Goal: Task Accomplishment & Management: Use online tool/utility

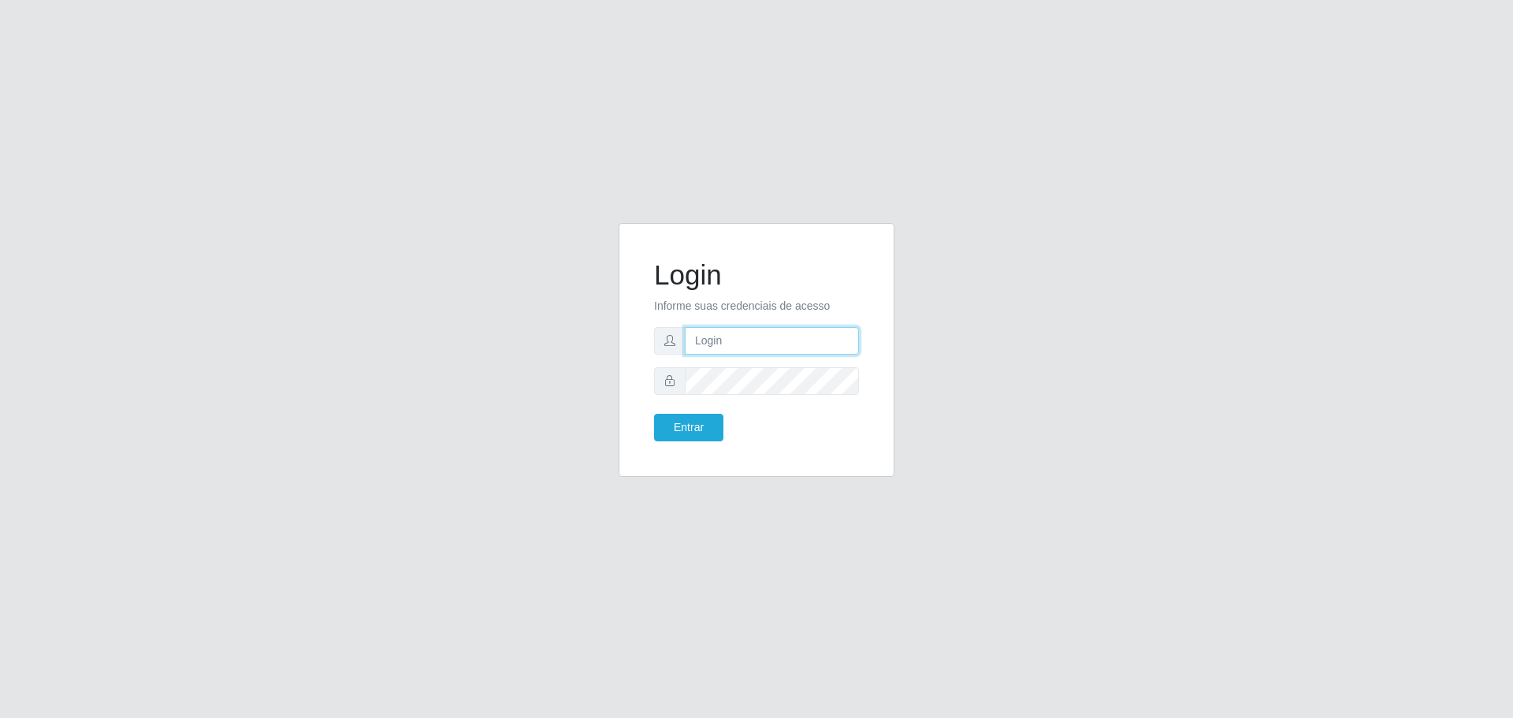
type input "[EMAIL_ADDRESS][DOMAIN_NAME]"
click at [654, 414] on button "Entrar" at bounding box center [688, 428] width 69 height 28
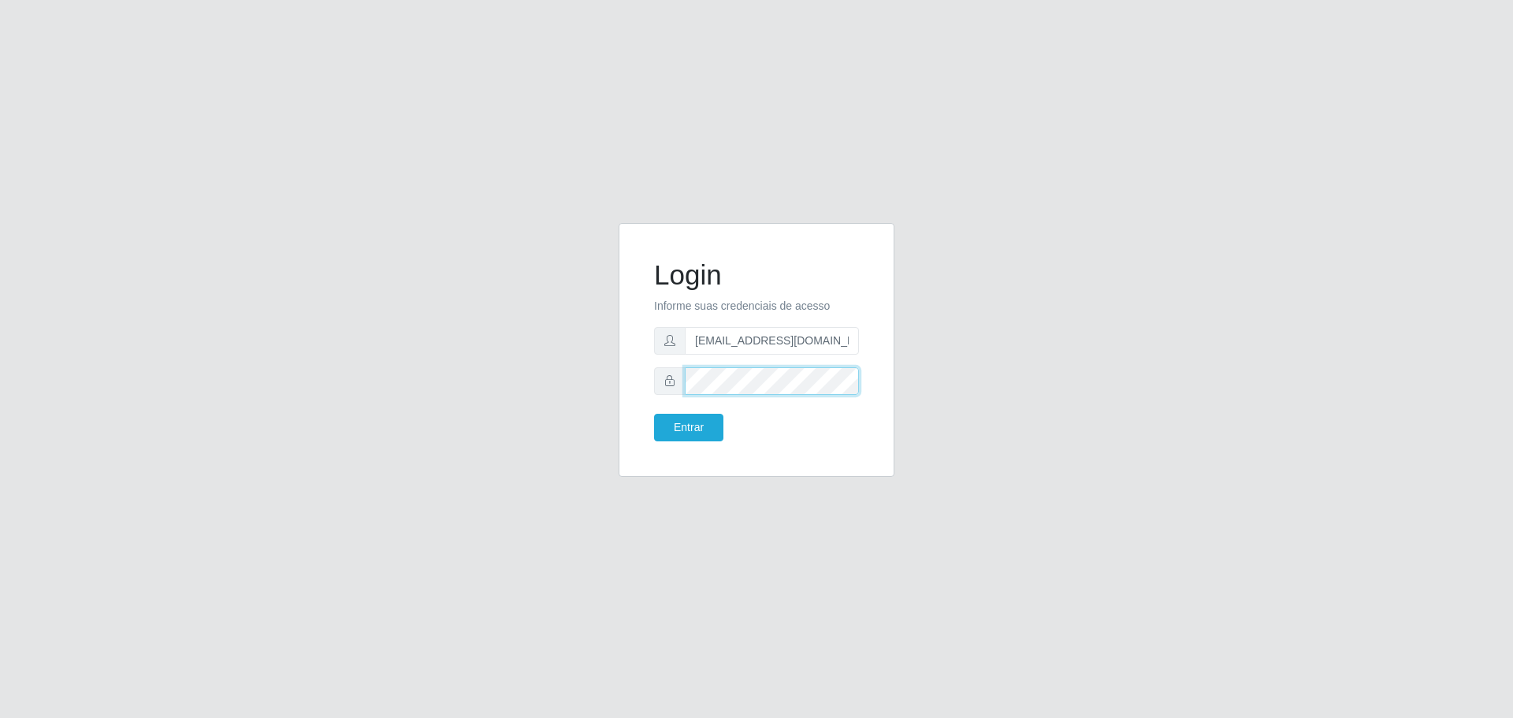
click at [654, 414] on button "Entrar" at bounding box center [688, 428] width 69 height 28
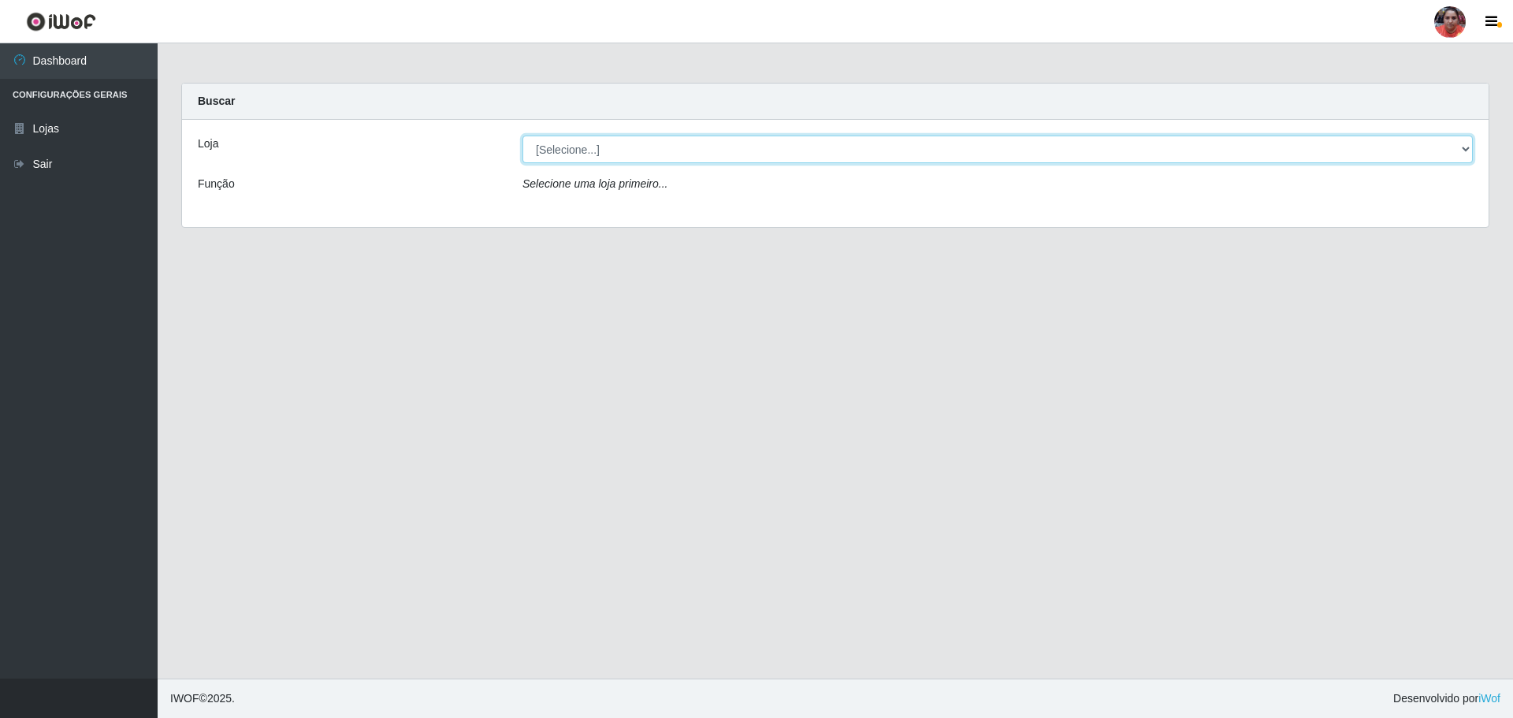
click at [563, 143] on select "[Selecione...] Mar Vermelho - Loja 05" at bounding box center [997, 150] width 950 height 28
select select "252"
click at [522, 136] on select "[Selecione...] Mar Vermelho - Loja 05" at bounding box center [997, 150] width 950 height 28
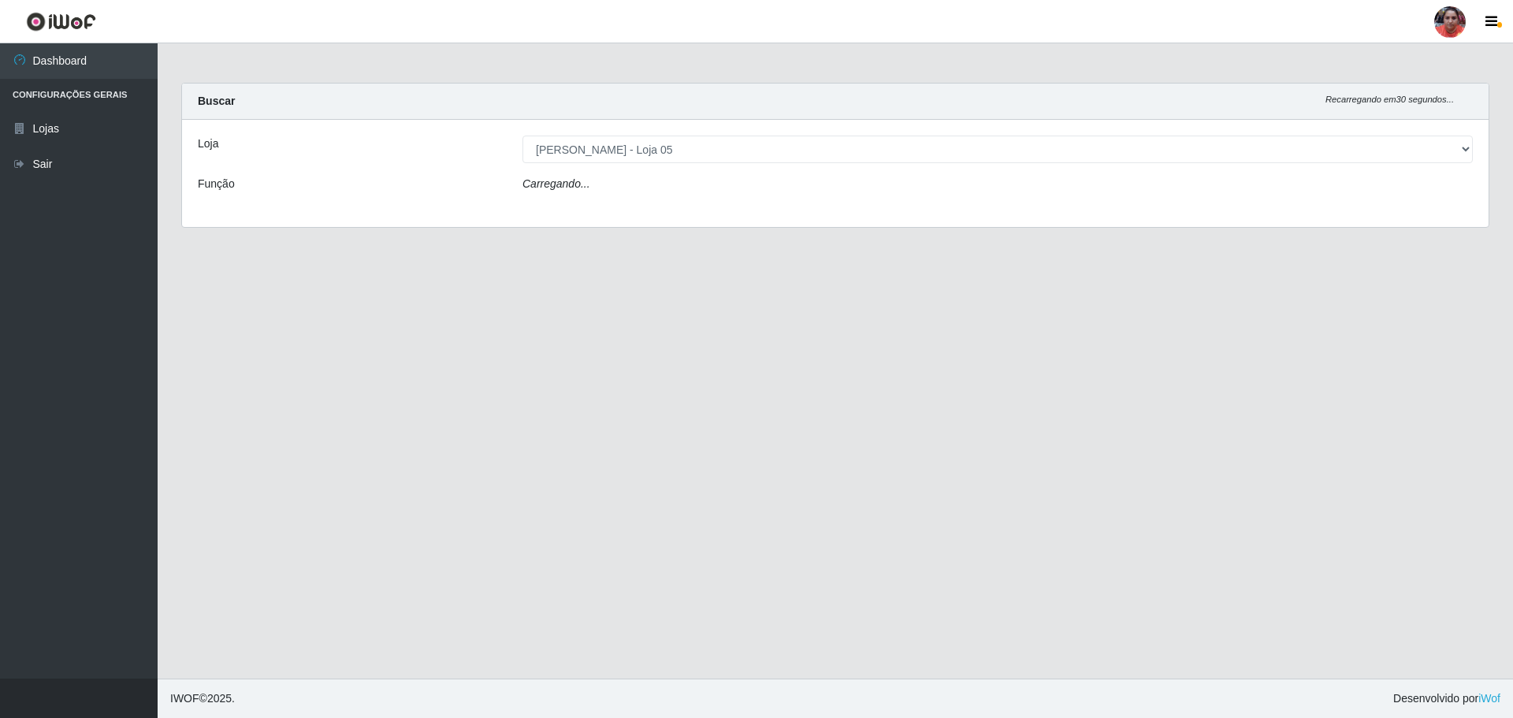
click at [598, 179] on div "Carregando..." at bounding box center [998, 187] width 974 height 23
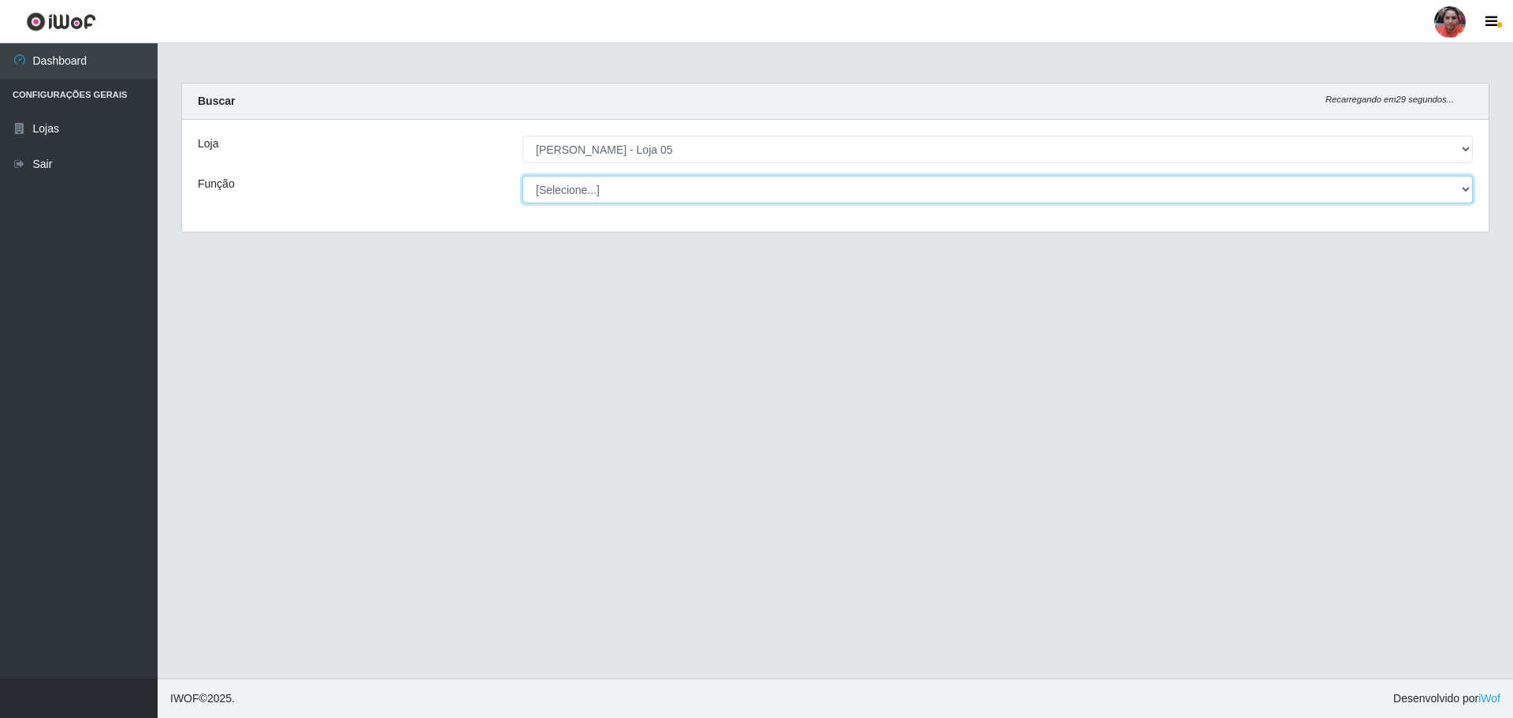
click at [598, 184] on select "[Selecione...] ASG ASG + ASG ++ Auxiliar de Depósito Auxiliar de Depósito + Aux…" at bounding box center [997, 190] width 950 height 28
select select "22"
click at [522, 176] on select "[Selecione...] ASG ASG + ASG ++ Auxiliar de Depósito Auxiliar de Depósito + Aux…" at bounding box center [997, 190] width 950 height 28
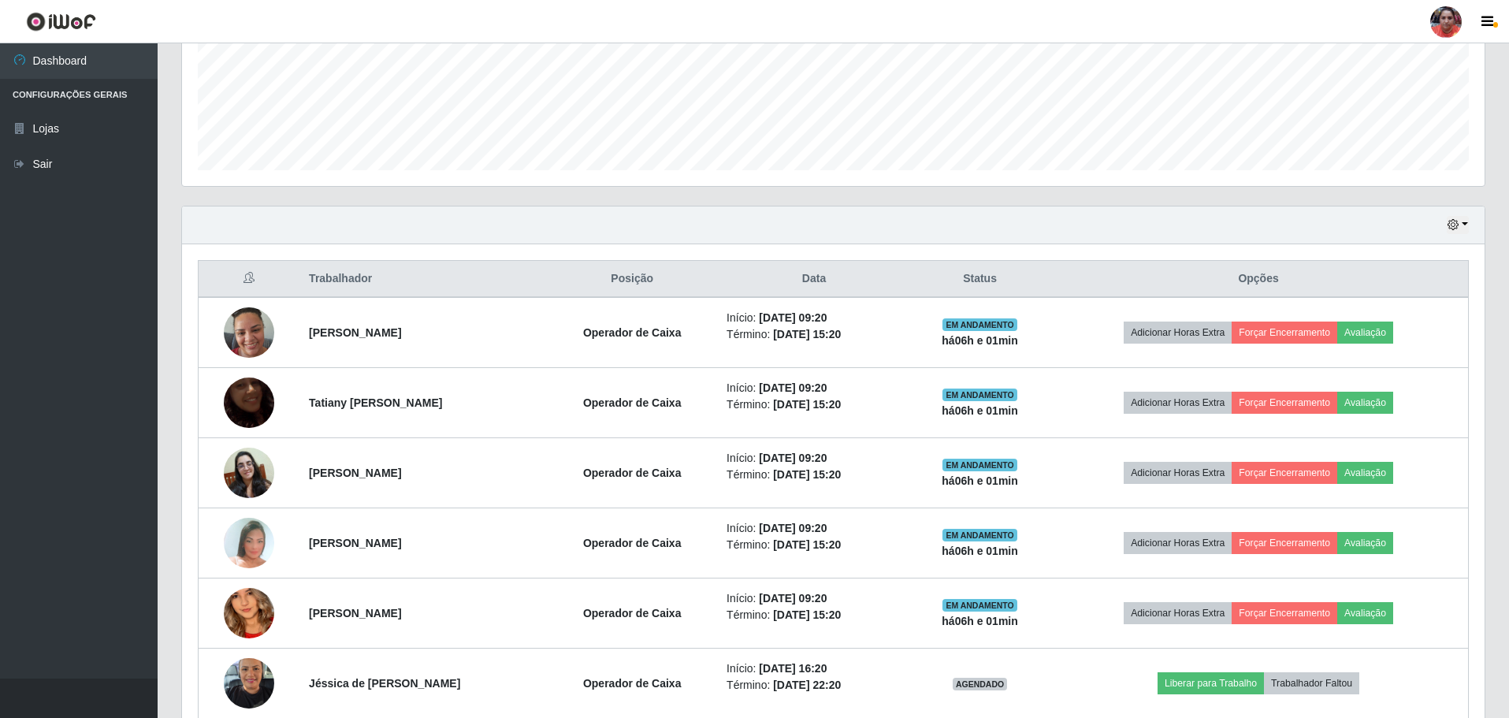
scroll to position [394, 0]
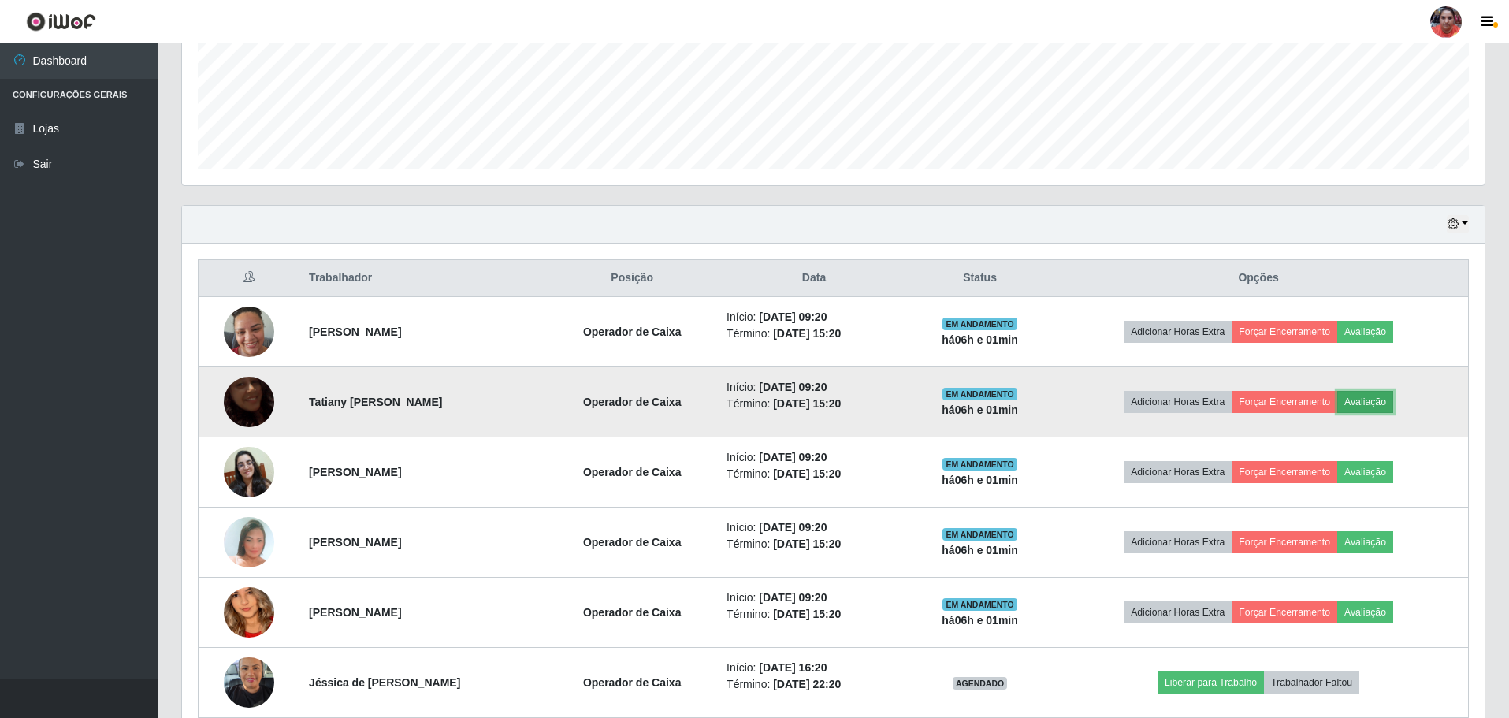
click at [1387, 399] on button "Avaliação" at bounding box center [1365, 402] width 56 height 22
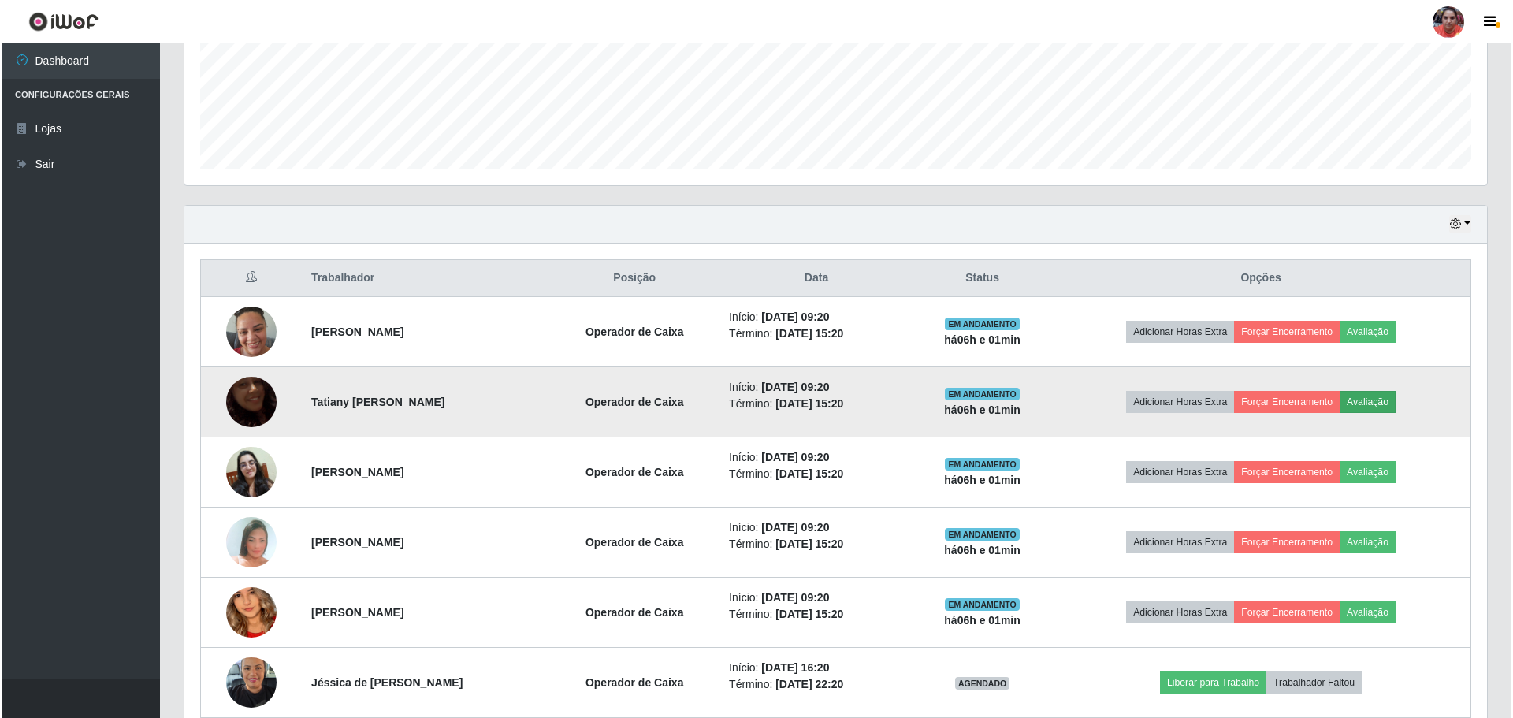
scroll to position [327, 1294]
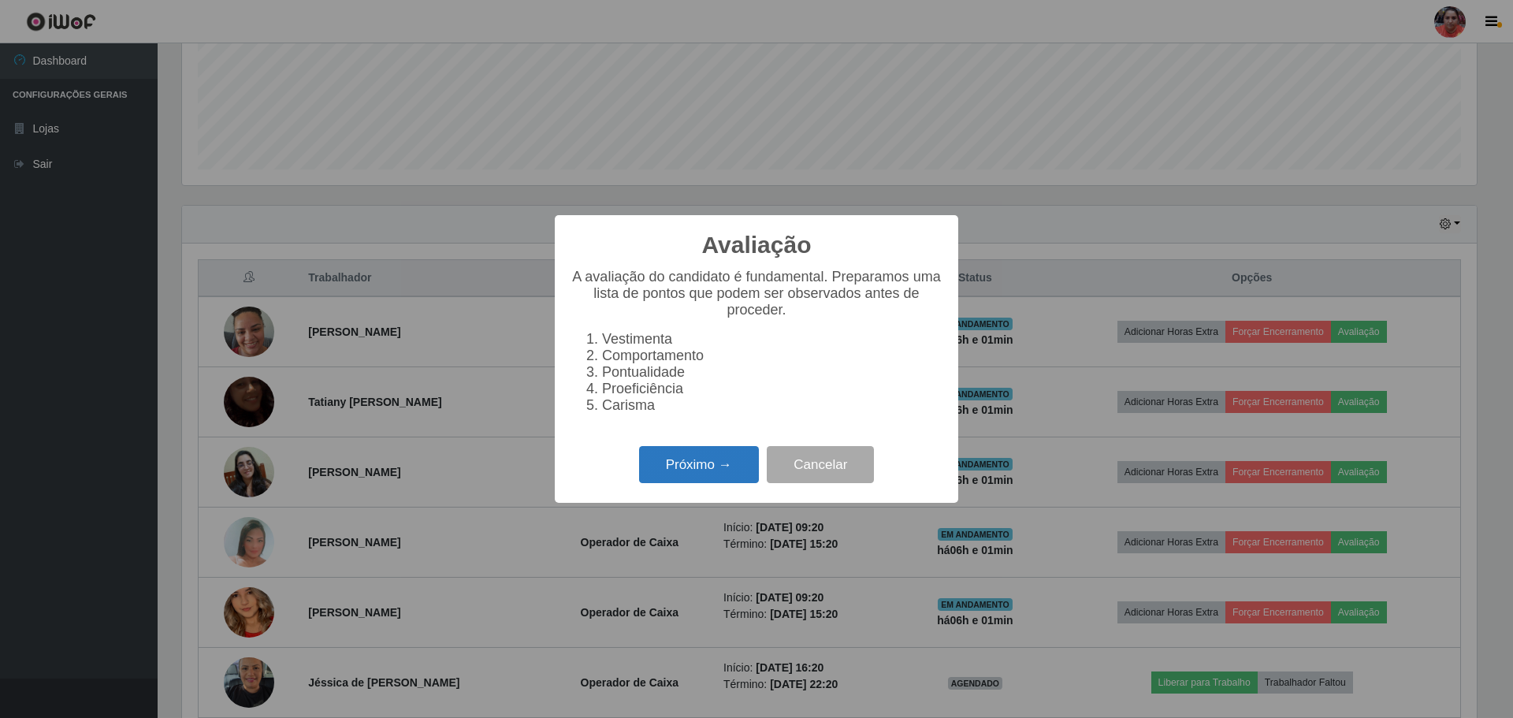
click at [700, 480] on button "Próximo →" at bounding box center [699, 464] width 120 height 37
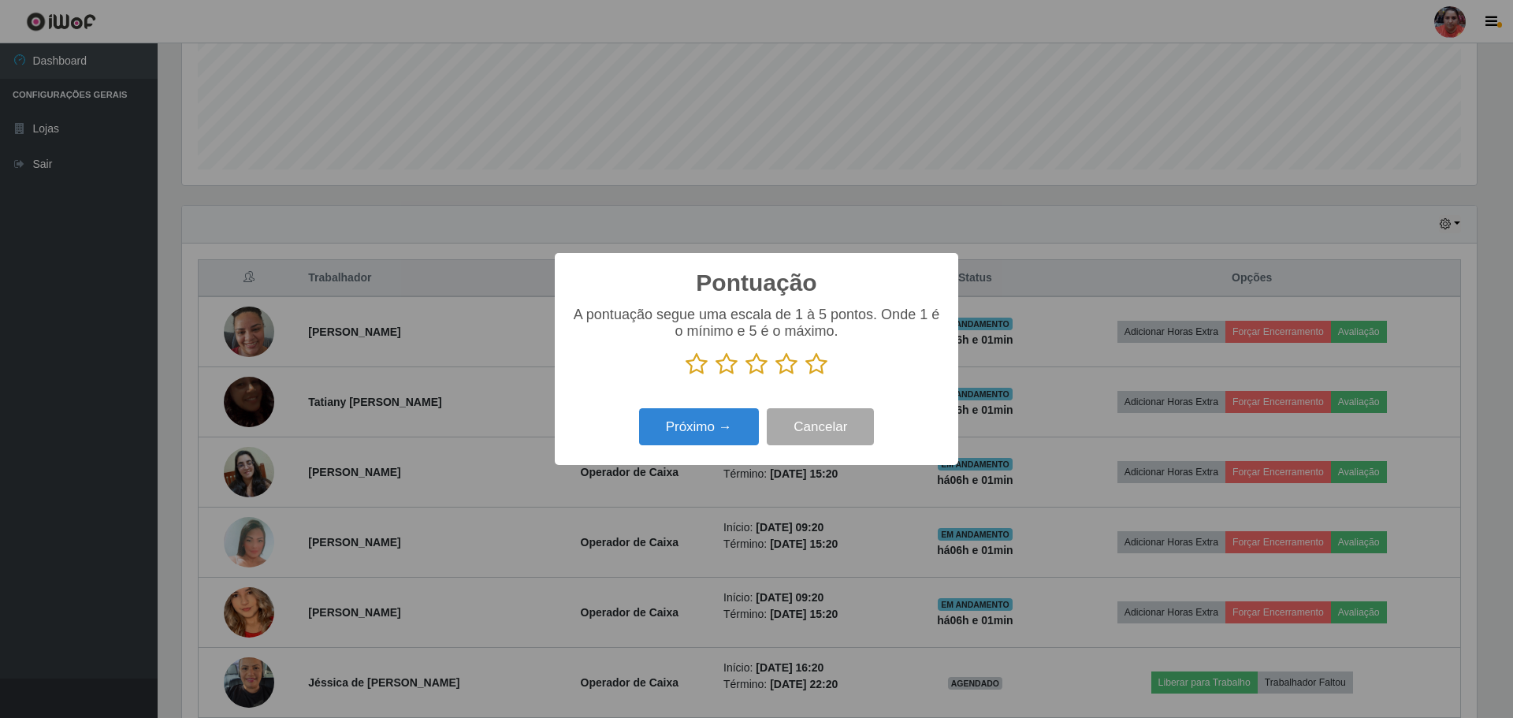
drag, startPoint x: 816, startPoint y: 362, endPoint x: 788, endPoint y: 396, distance: 44.2
click at [816, 367] on icon at bounding box center [816, 364] width 22 height 24
click at [805, 376] on input "radio" at bounding box center [805, 376] width 0 height 0
click at [742, 426] on button "Próximo →" at bounding box center [699, 426] width 120 height 37
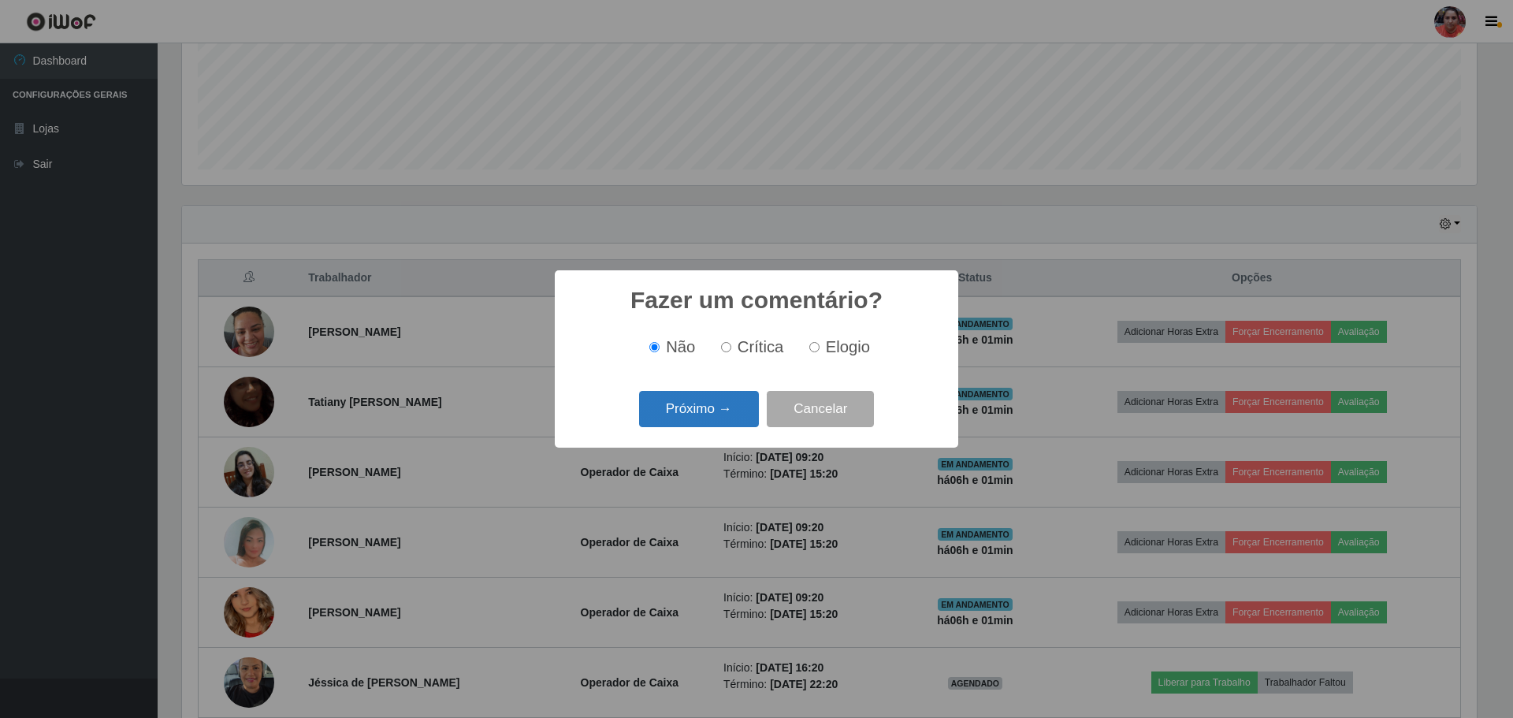
click at [719, 414] on button "Próximo →" at bounding box center [699, 409] width 120 height 37
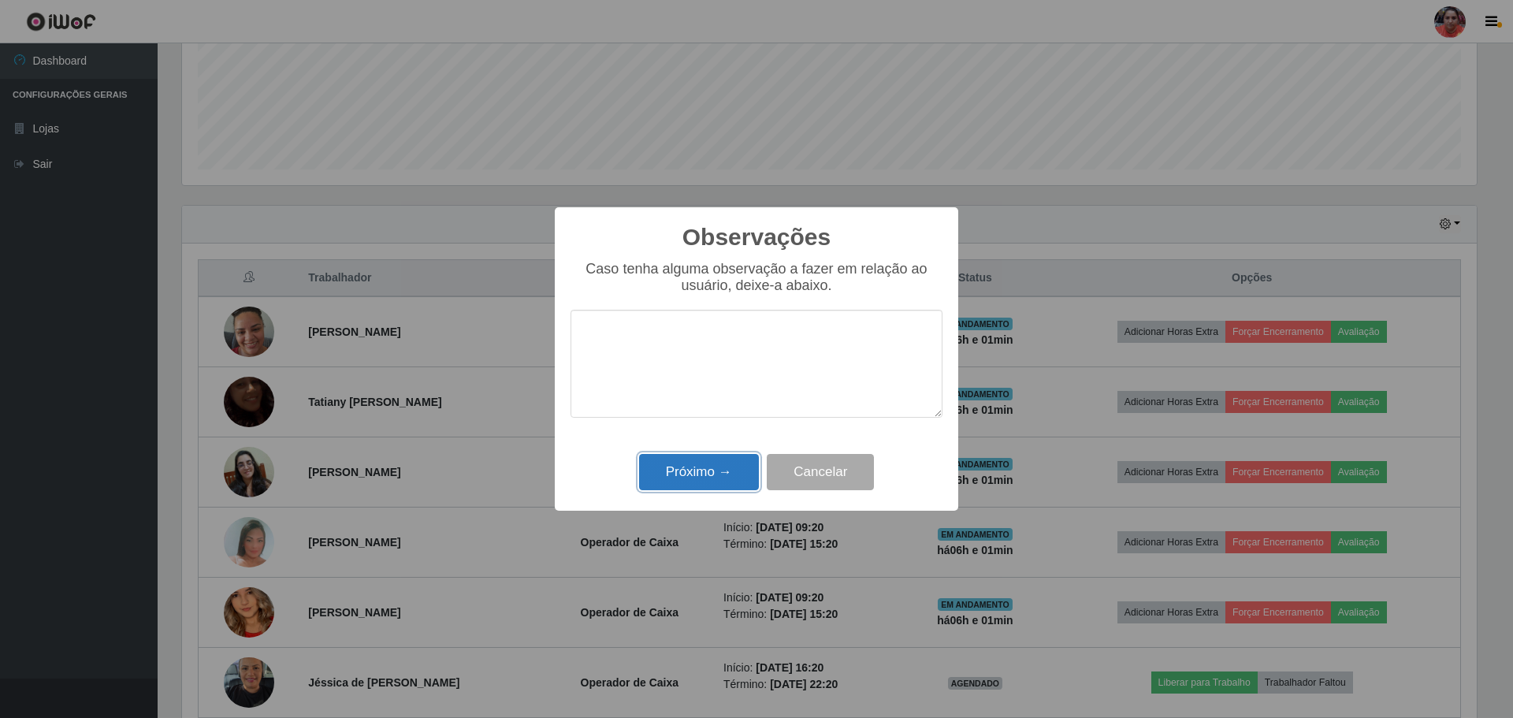
click at [719, 468] on button "Próximo →" at bounding box center [699, 472] width 120 height 37
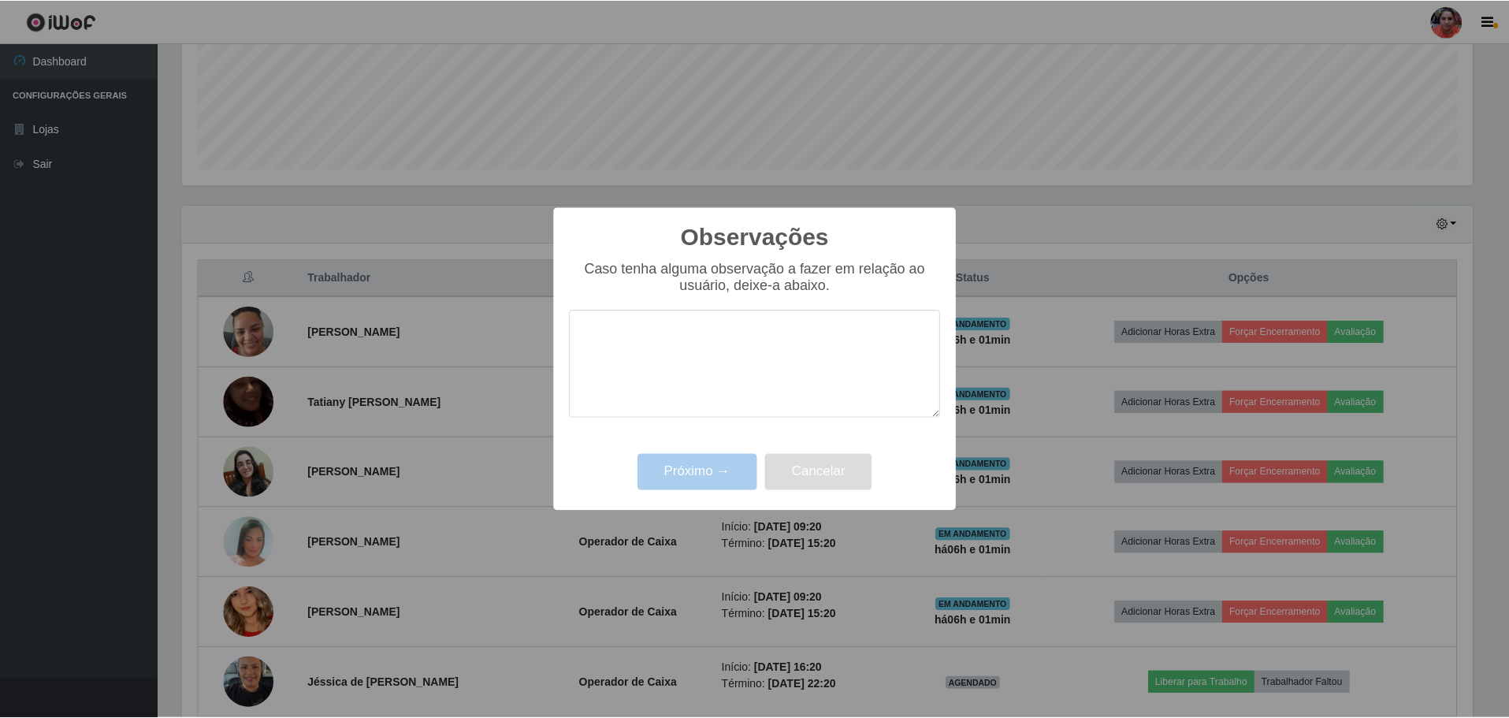
scroll to position [327, 1302]
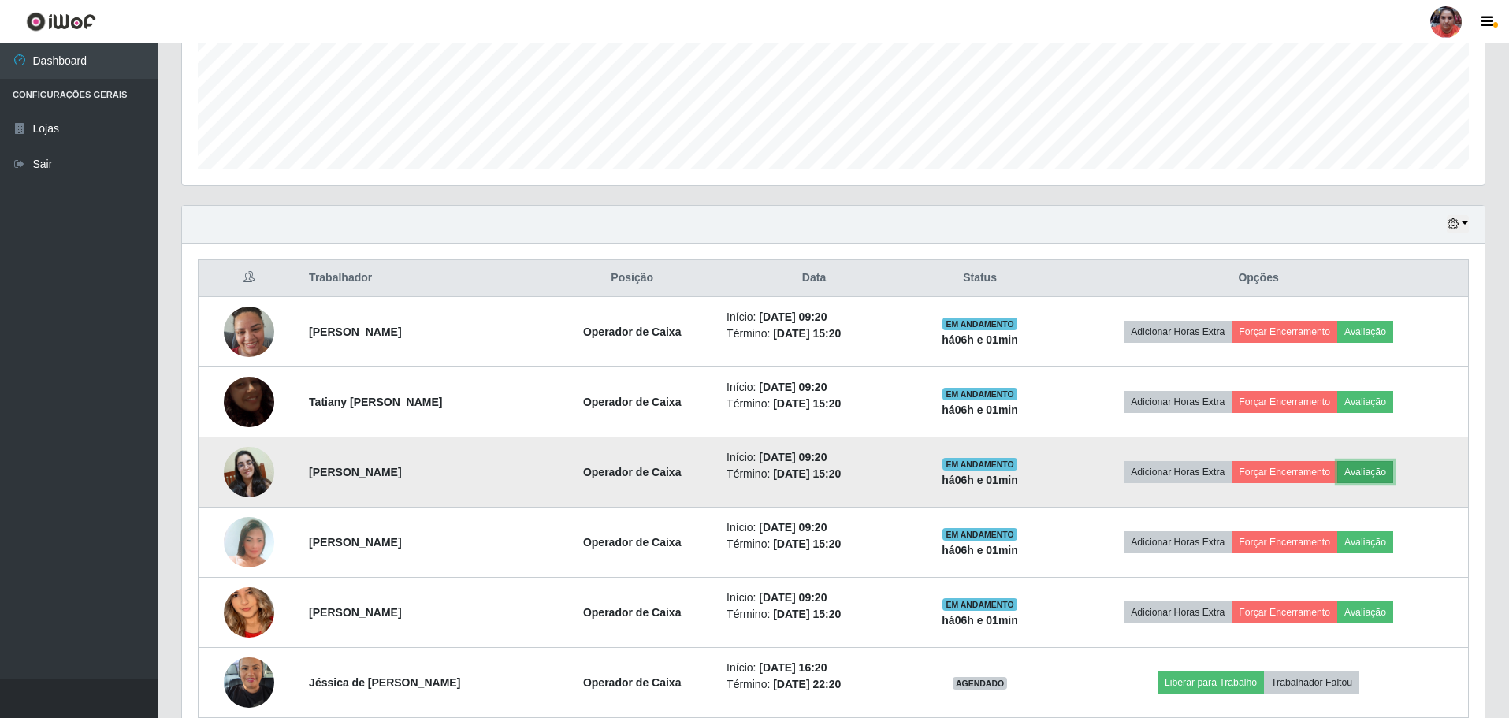
click at [1373, 464] on button "Avaliação" at bounding box center [1365, 472] width 56 height 22
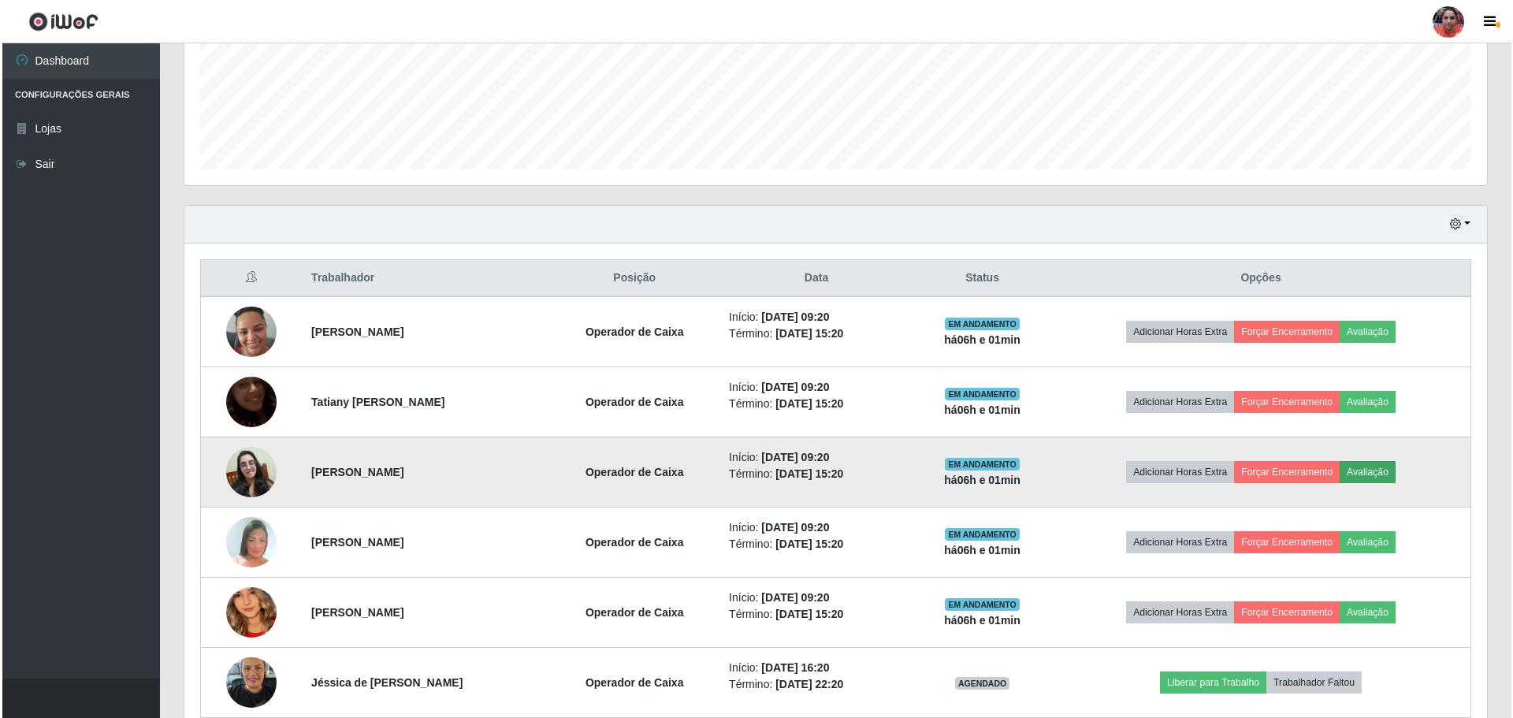
scroll to position [327, 1294]
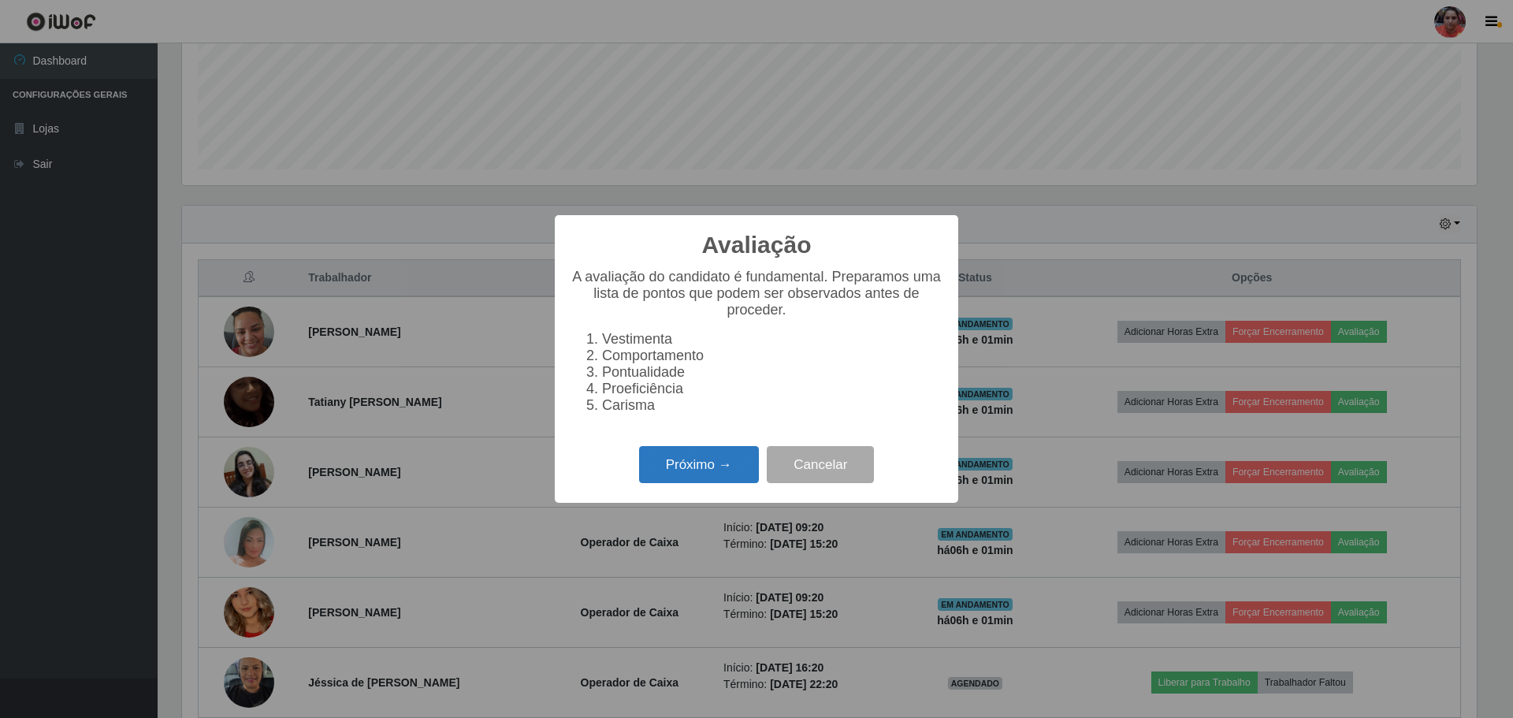
click at [727, 472] on button "Próximo →" at bounding box center [699, 464] width 120 height 37
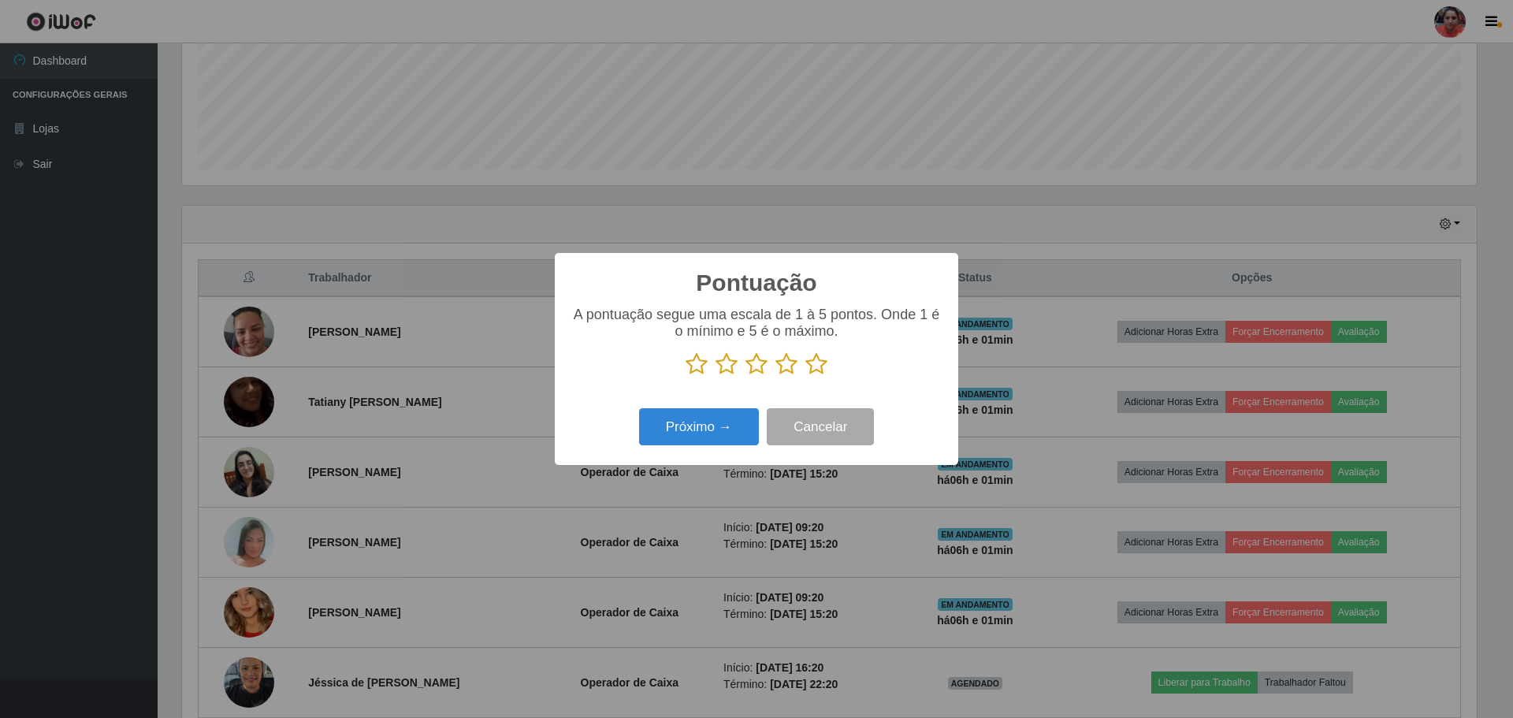
click at [817, 365] on icon at bounding box center [816, 364] width 22 height 24
click at [805, 376] on input "radio" at bounding box center [805, 376] width 0 height 0
click at [726, 428] on button "Próximo →" at bounding box center [699, 426] width 120 height 37
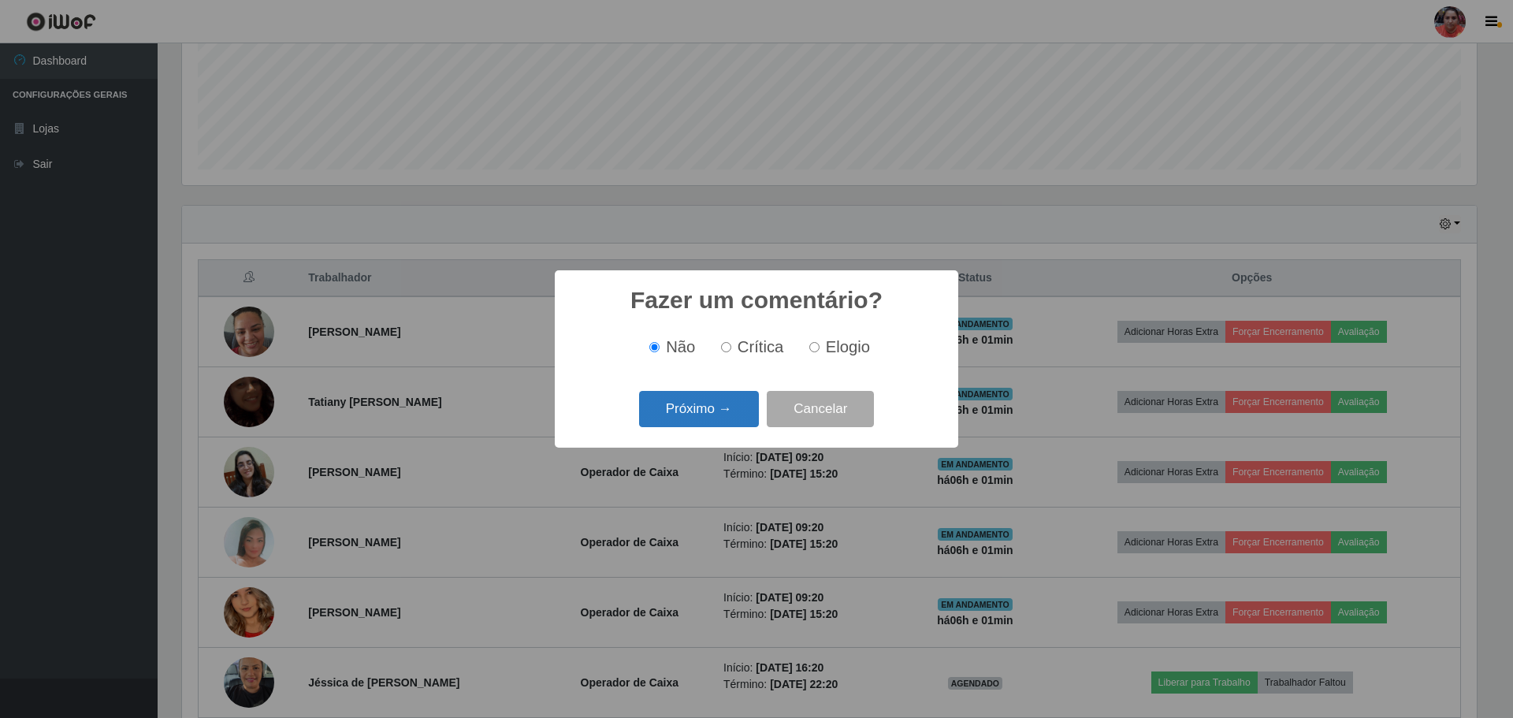
click at [731, 410] on button "Próximo →" at bounding box center [699, 409] width 120 height 37
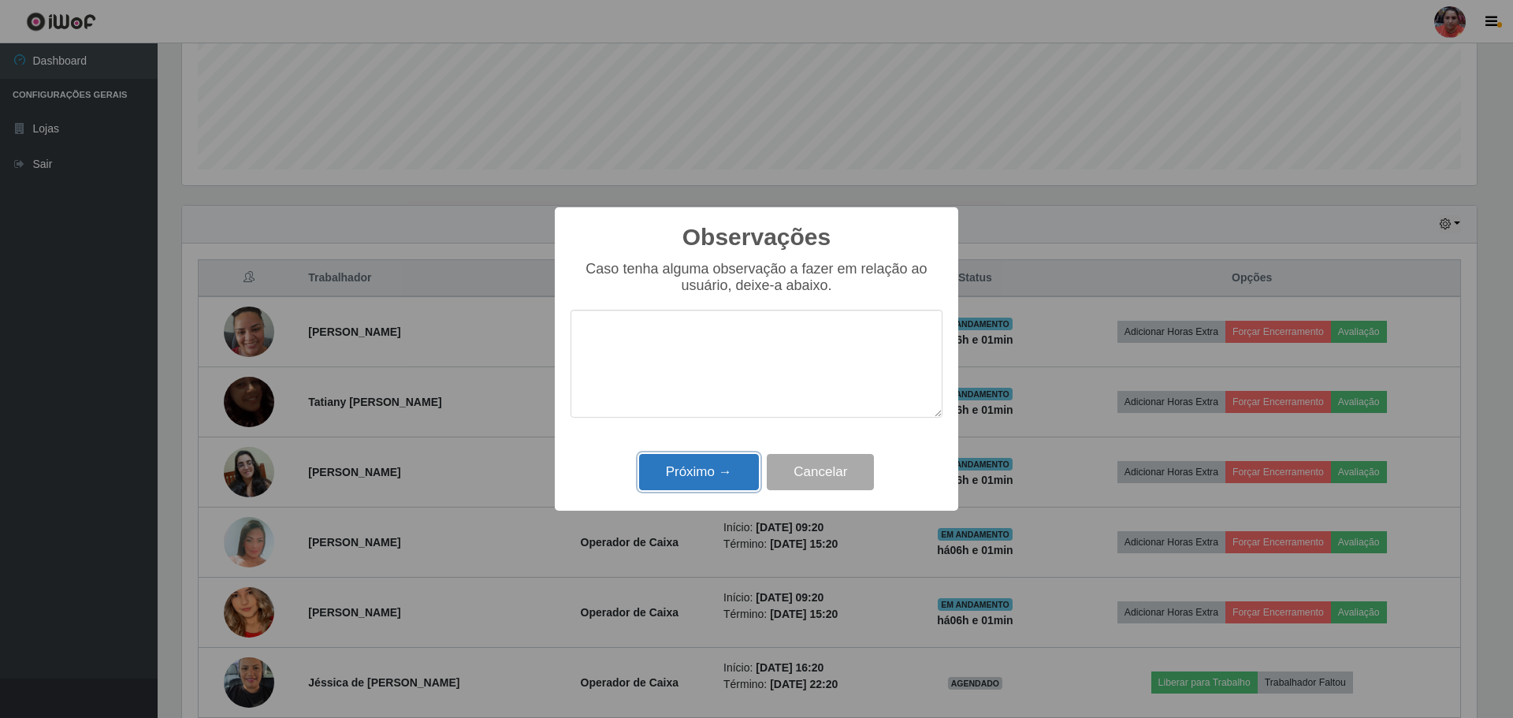
click at [685, 460] on button "Próximo →" at bounding box center [699, 472] width 120 height 37
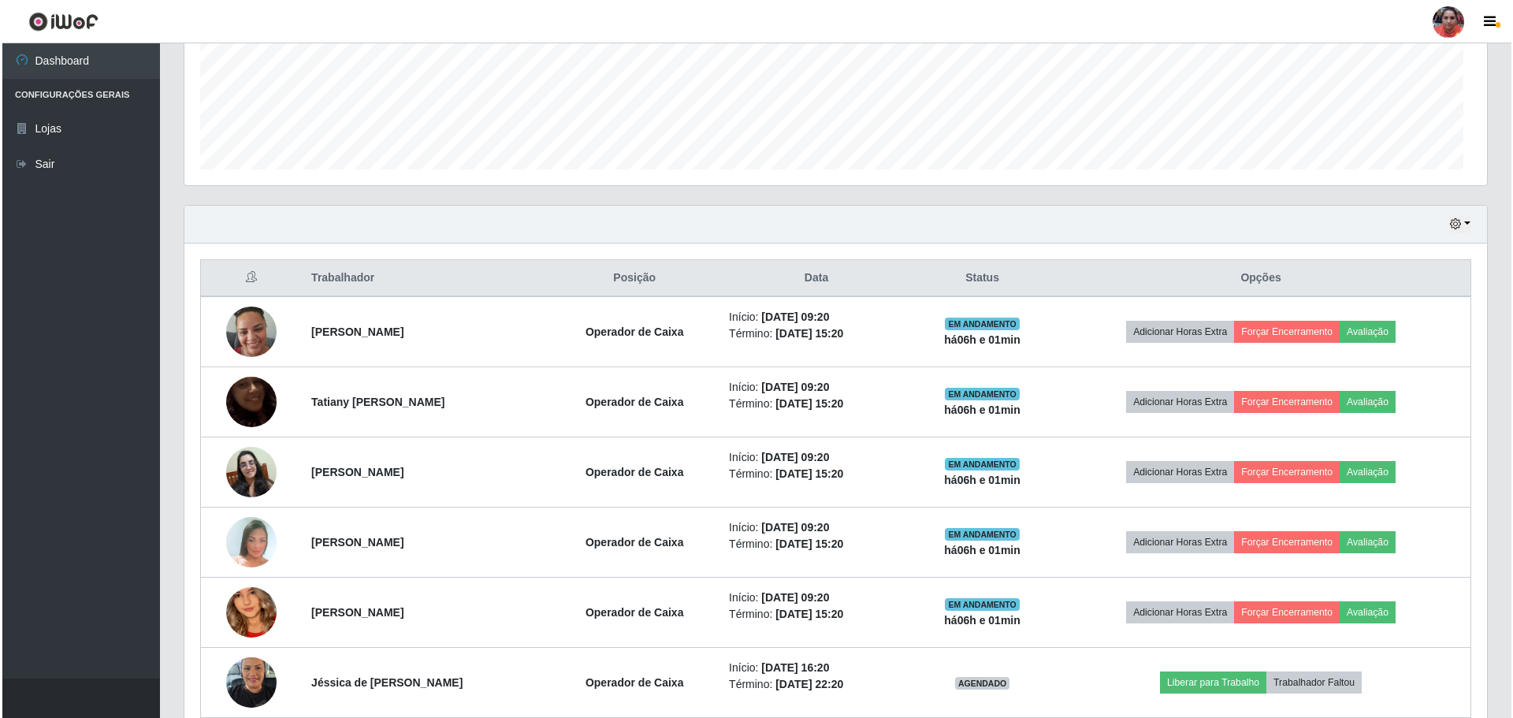
scroll to position [327, 1302]
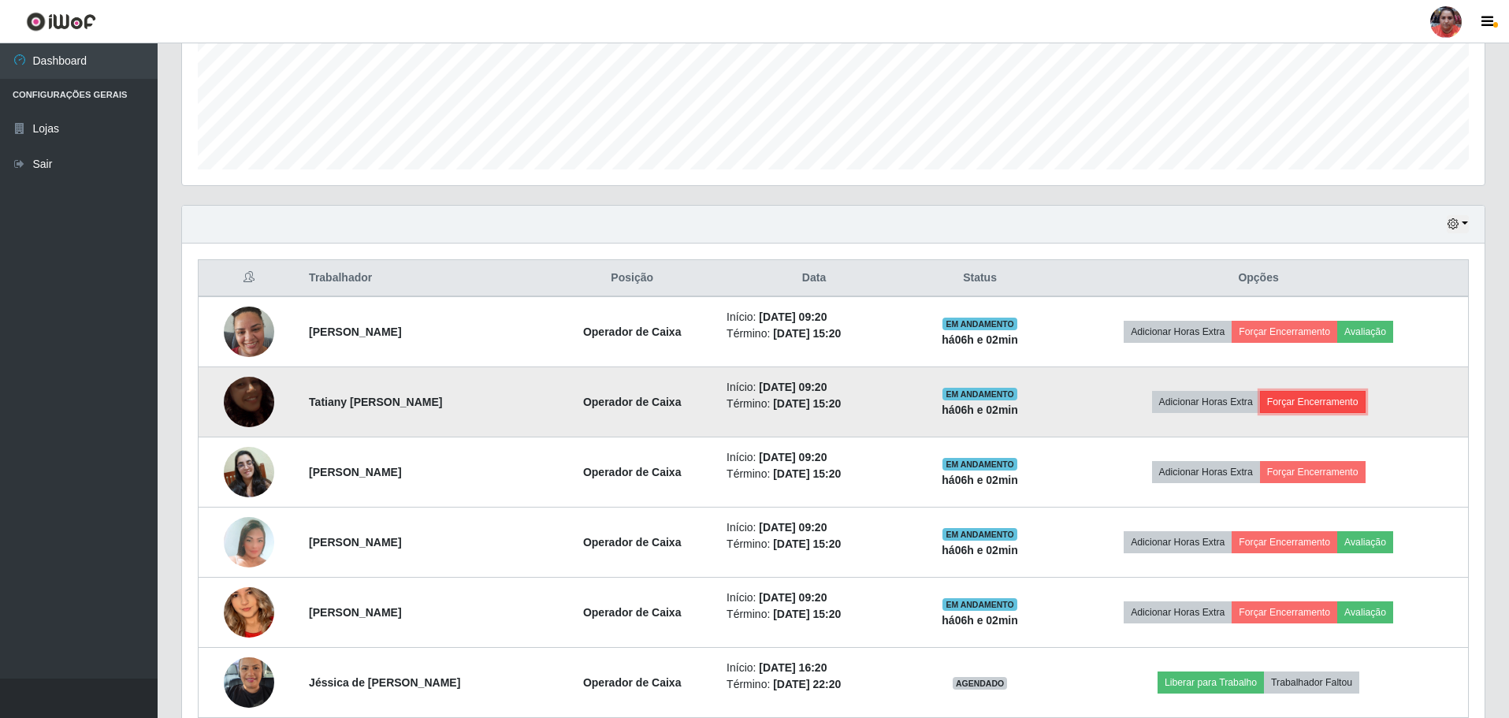
click at [1333, 402] on button "Forçar Encerramento" at bounding box center [1313, 402] width 106 height 22
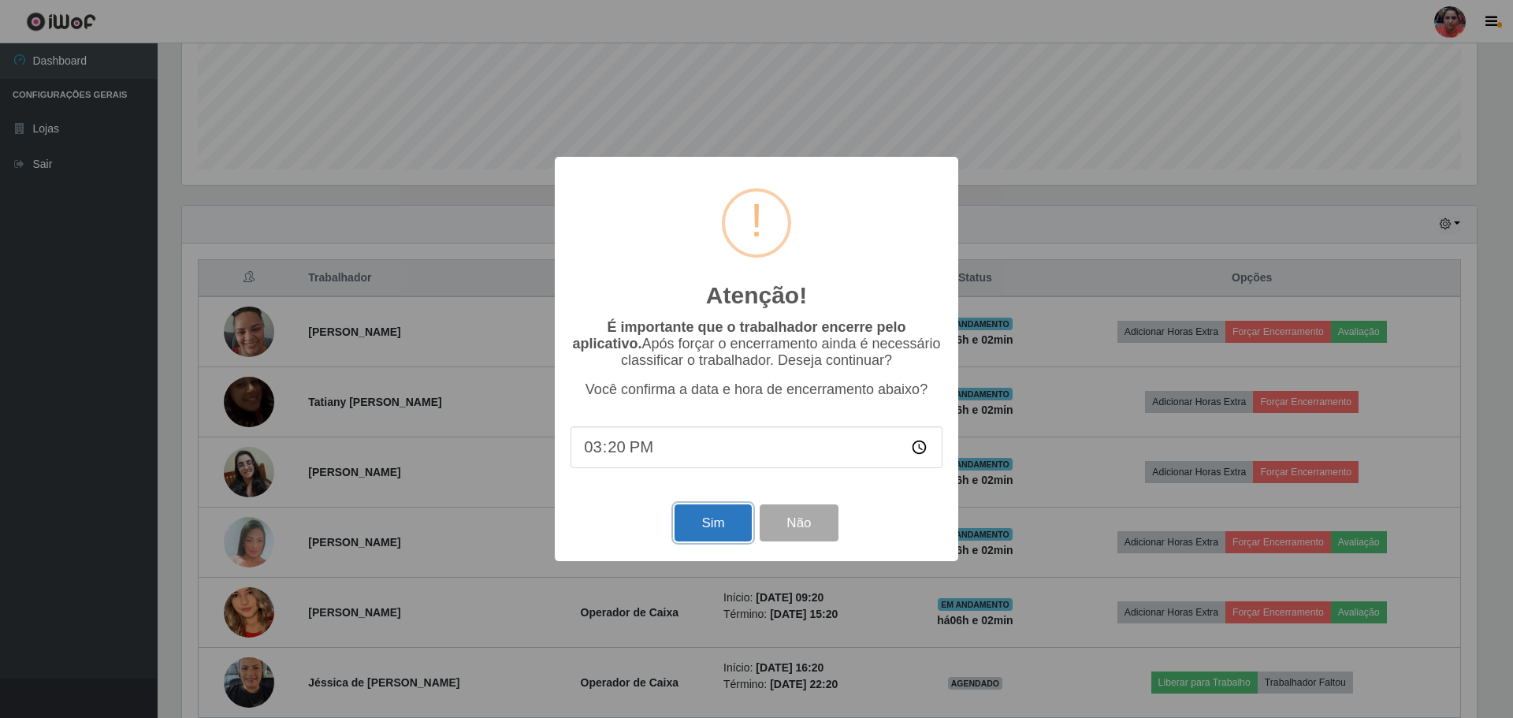
click at [726, 517] on button "Sim" at bounding box center [712, 522] width 76 height 37
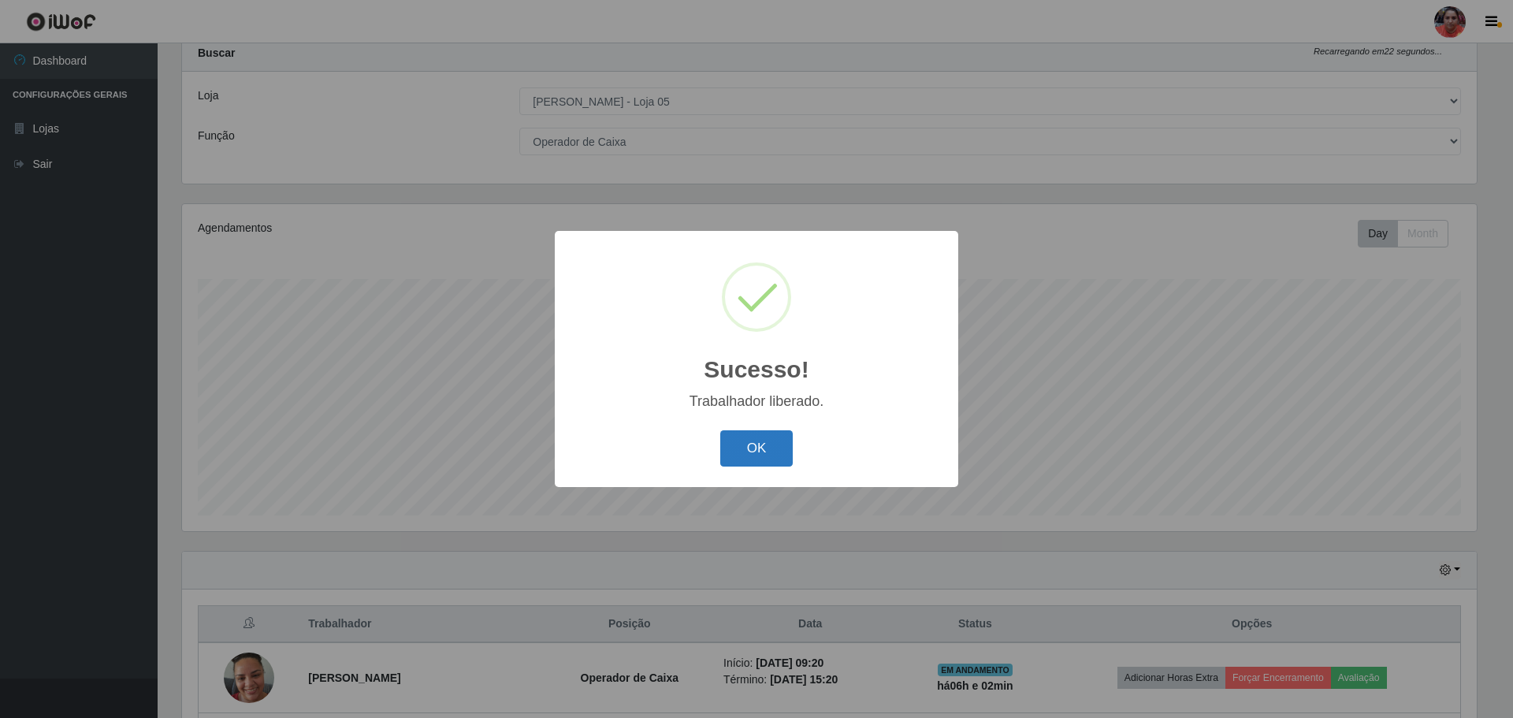
click at [762, 444] on button "OK" at bounding box center [756, 448] width 73 height 37
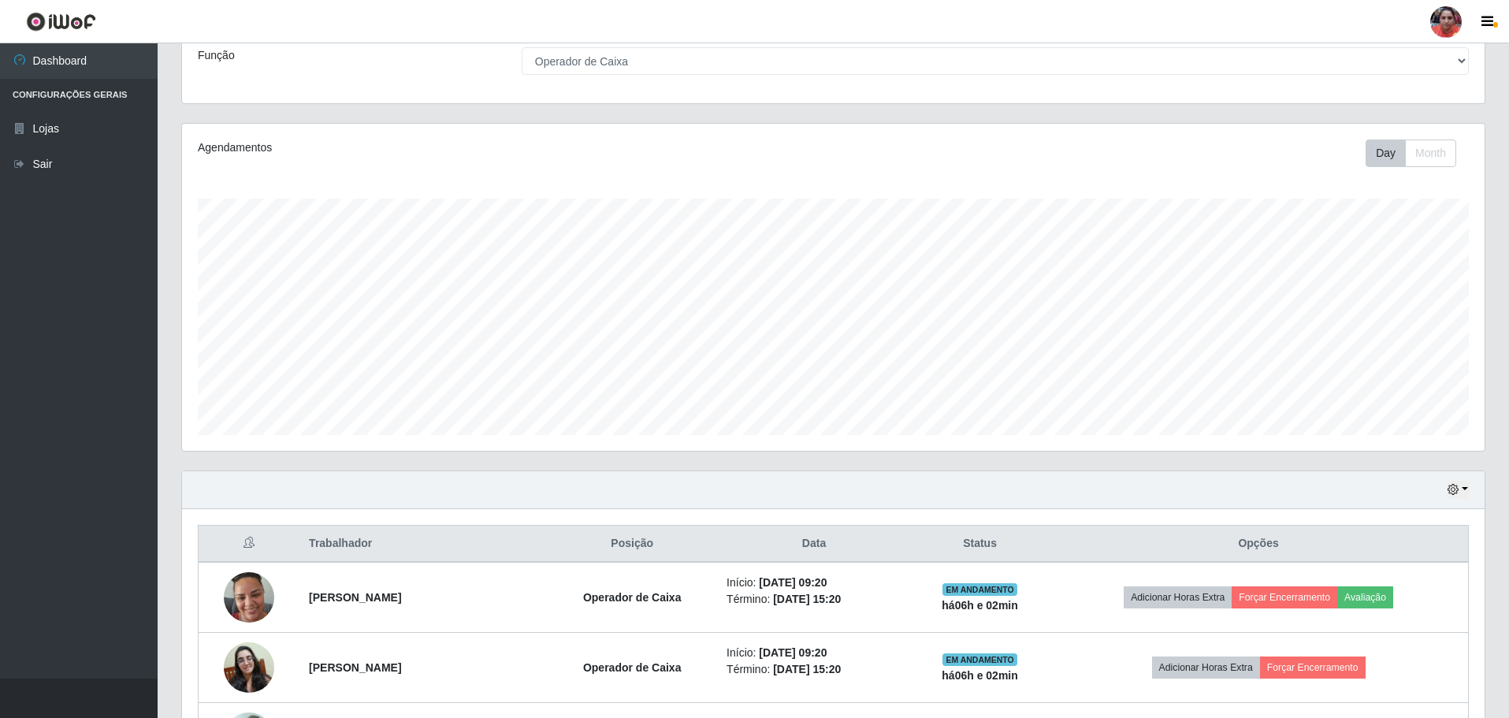
scroll to position [206, 0]
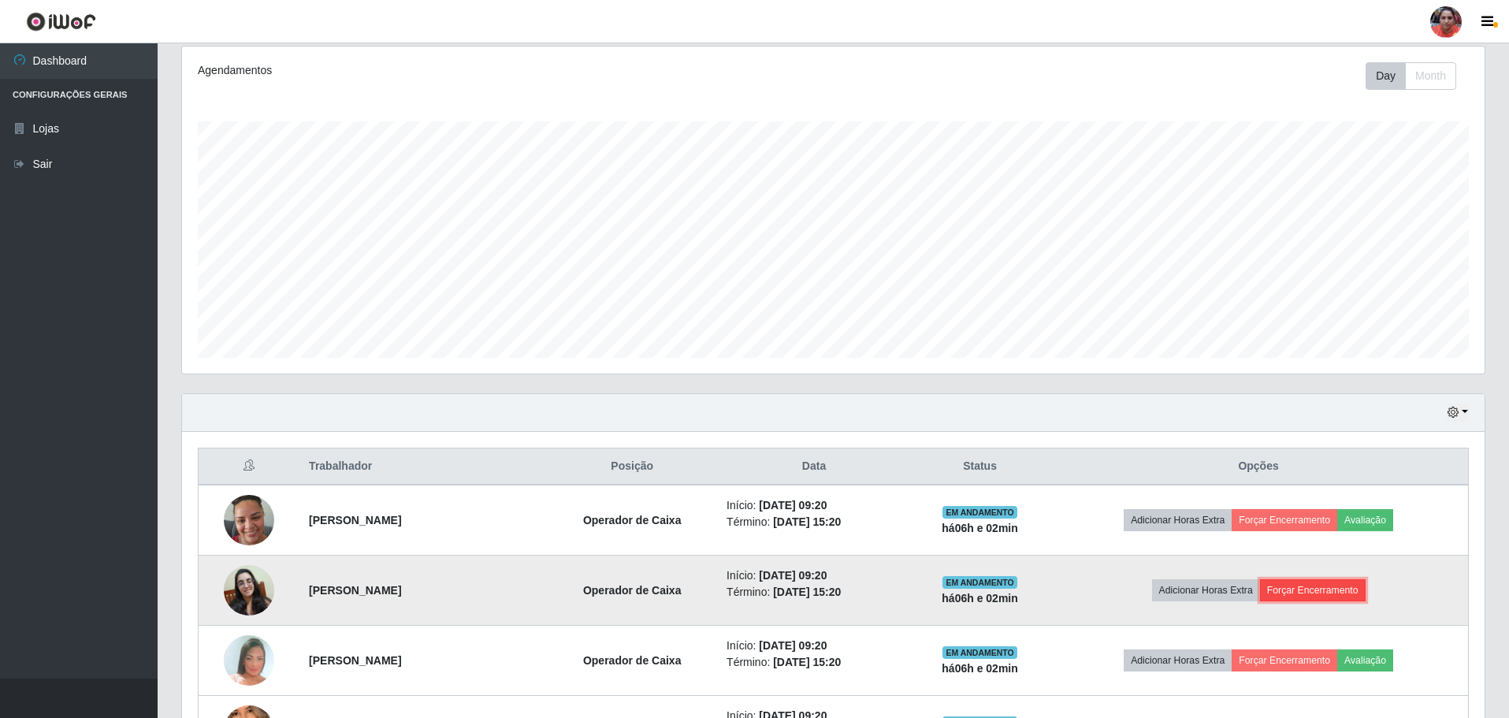
click at [1305, 587] on button "Forçar Encerramento" at bounding box center [1313, 590] width 106 height 22
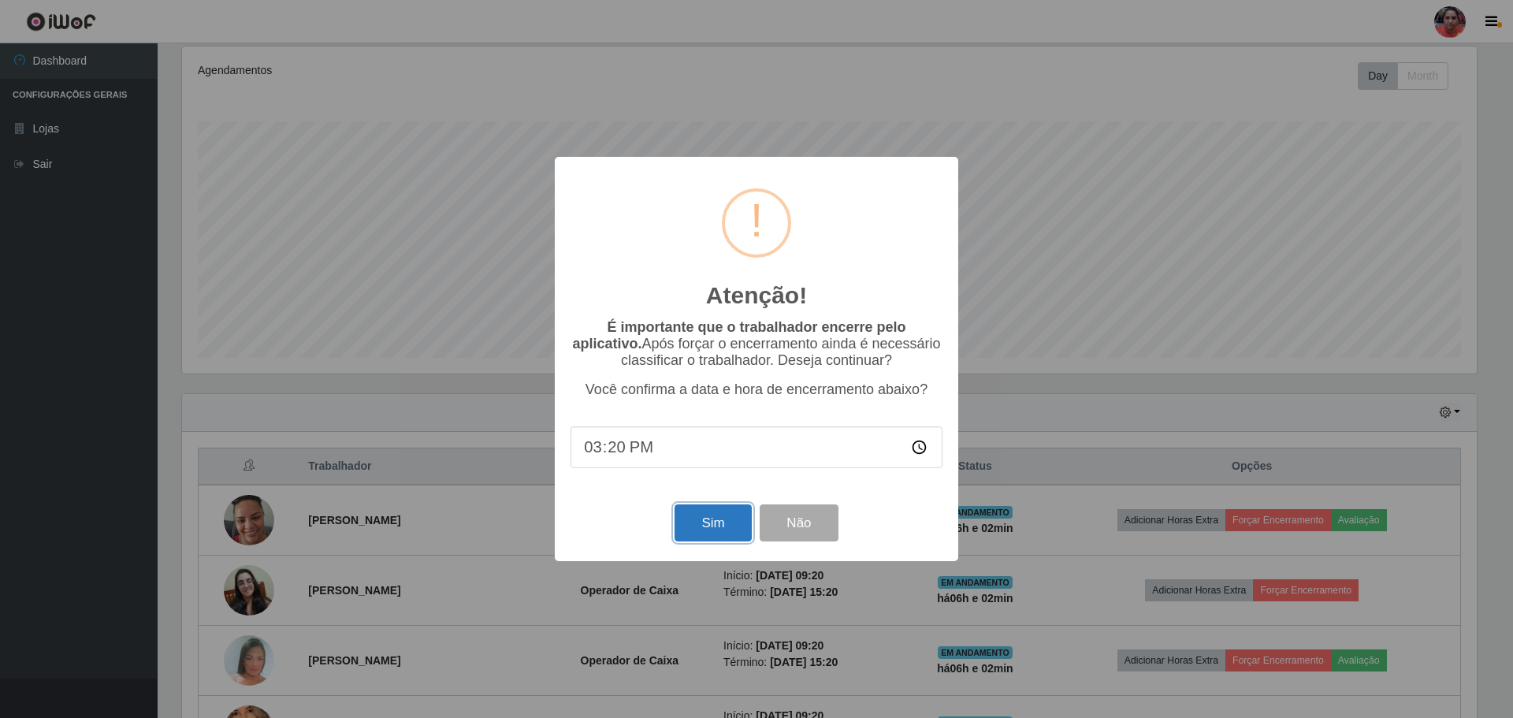
click at [700, 527] on button "Sim" at bounding box center [712, 522] width 76 height 37
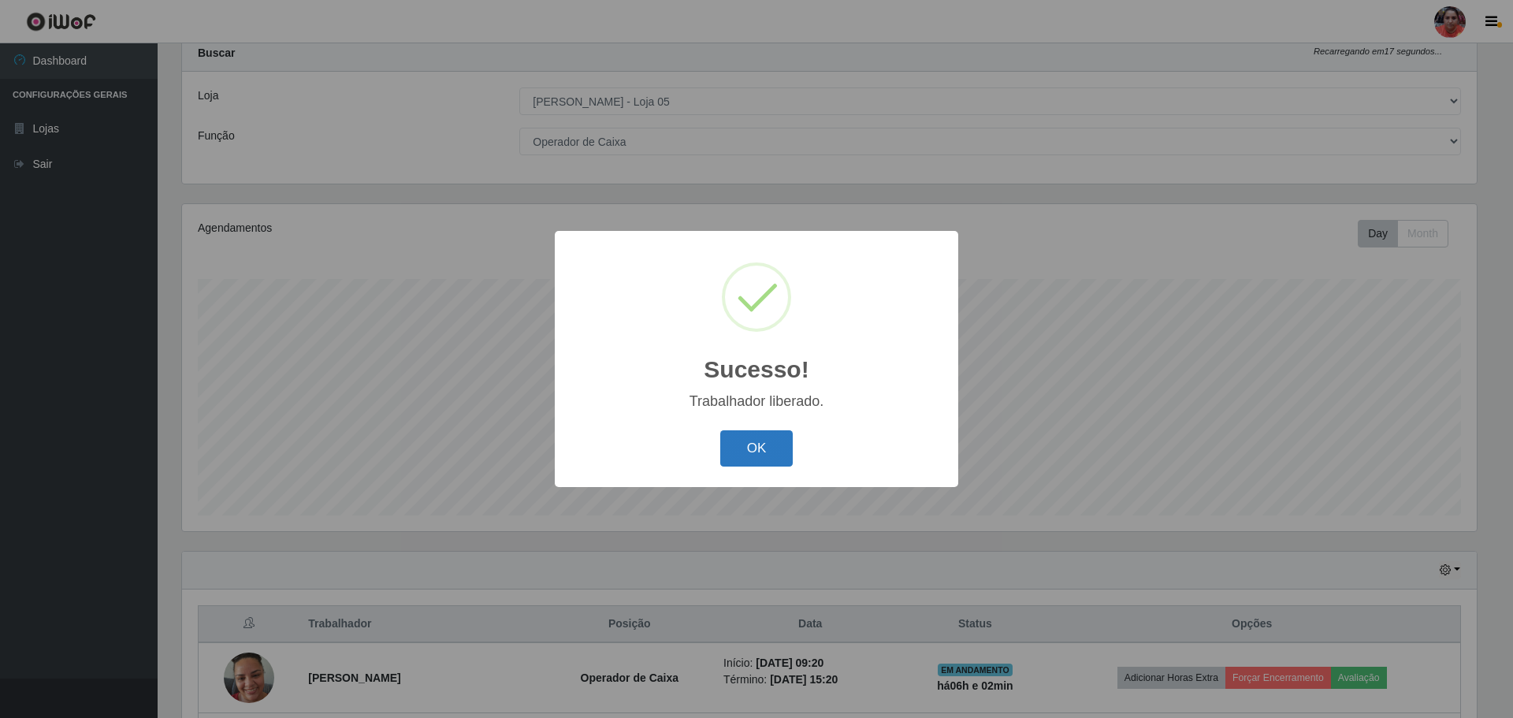
click at [744, 448] on button "OK" at bounding box center [756, 448] width 73 height 37
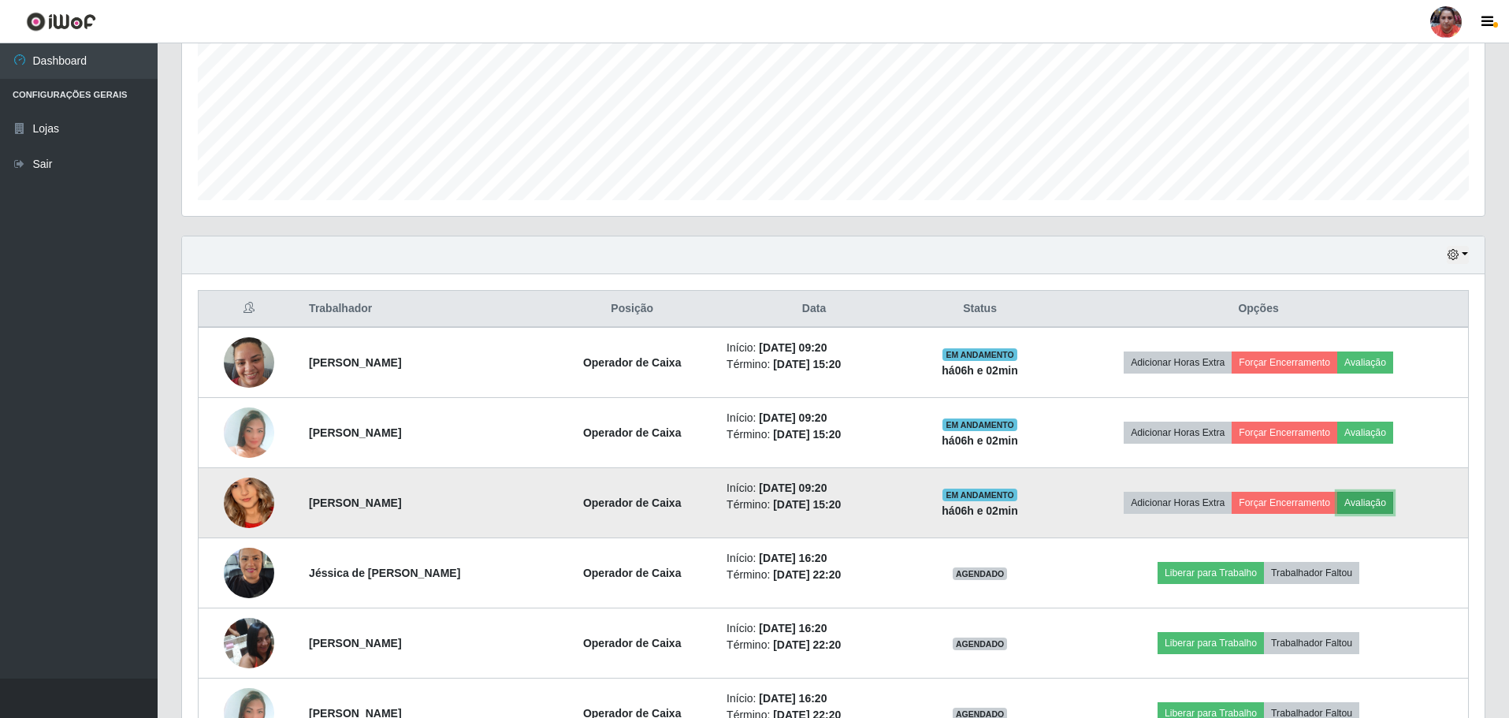
click at [1372, 496] on button "Avaliação" at bounding box center [1365, 503] width 56 height 22
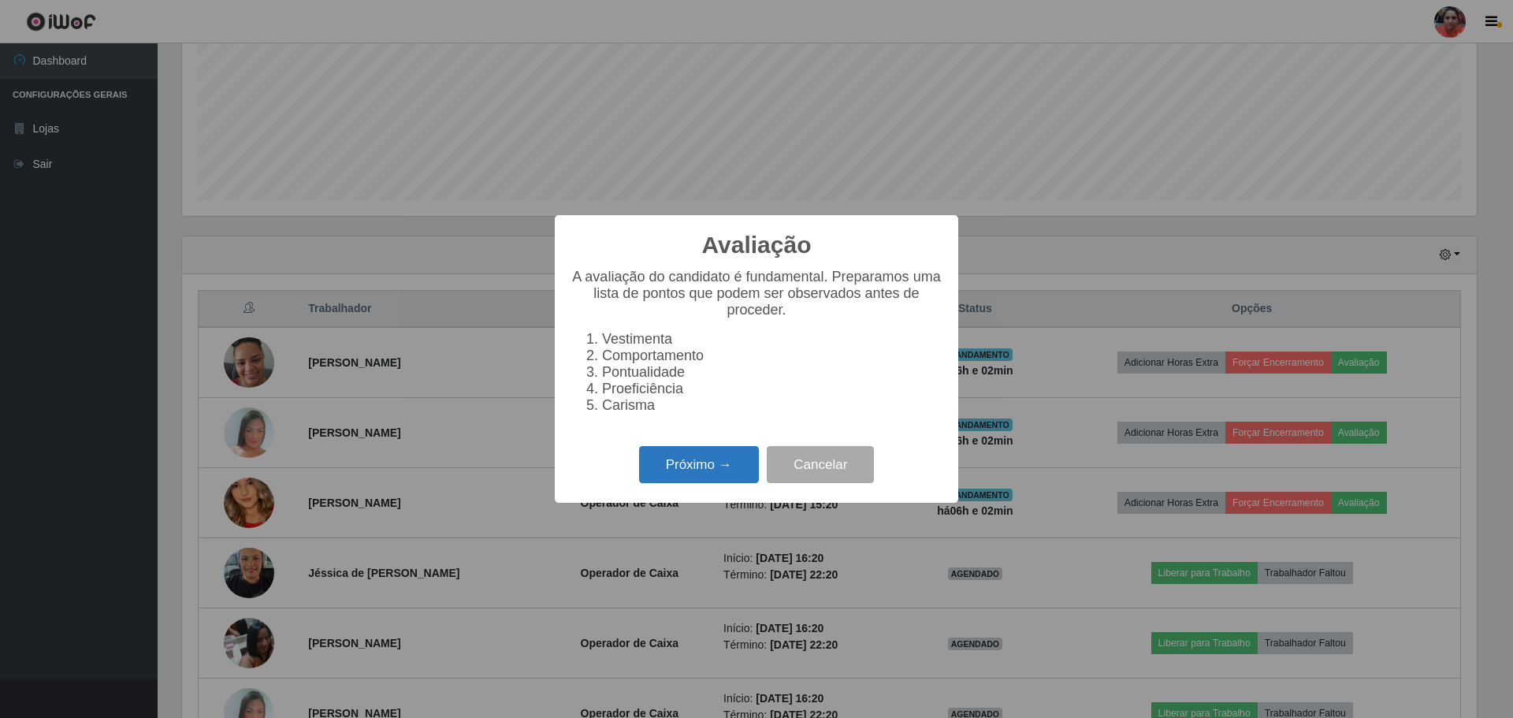
click at [685, 475] on button "Próximo →" at bounding box center [699, 464] width 120 height 37
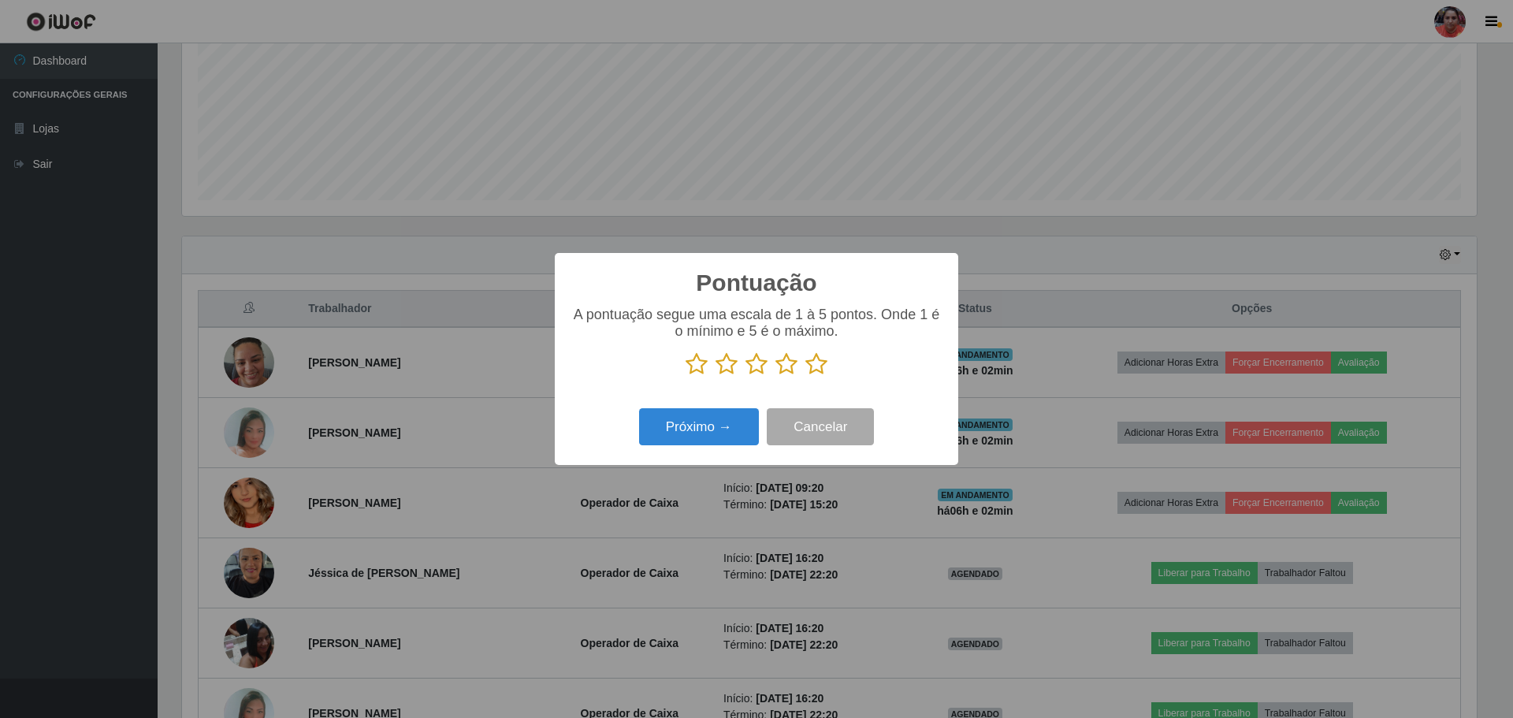
click at [813, 365] on icon at bounding box center [816, 364] width 22 height 24
click at [805, 376] on input "radio" at bounding box center [805, 376] width 0 height 0
click at [666, 429] on button "Próximo →" at bounding box center [699, 426] width 120 height 37
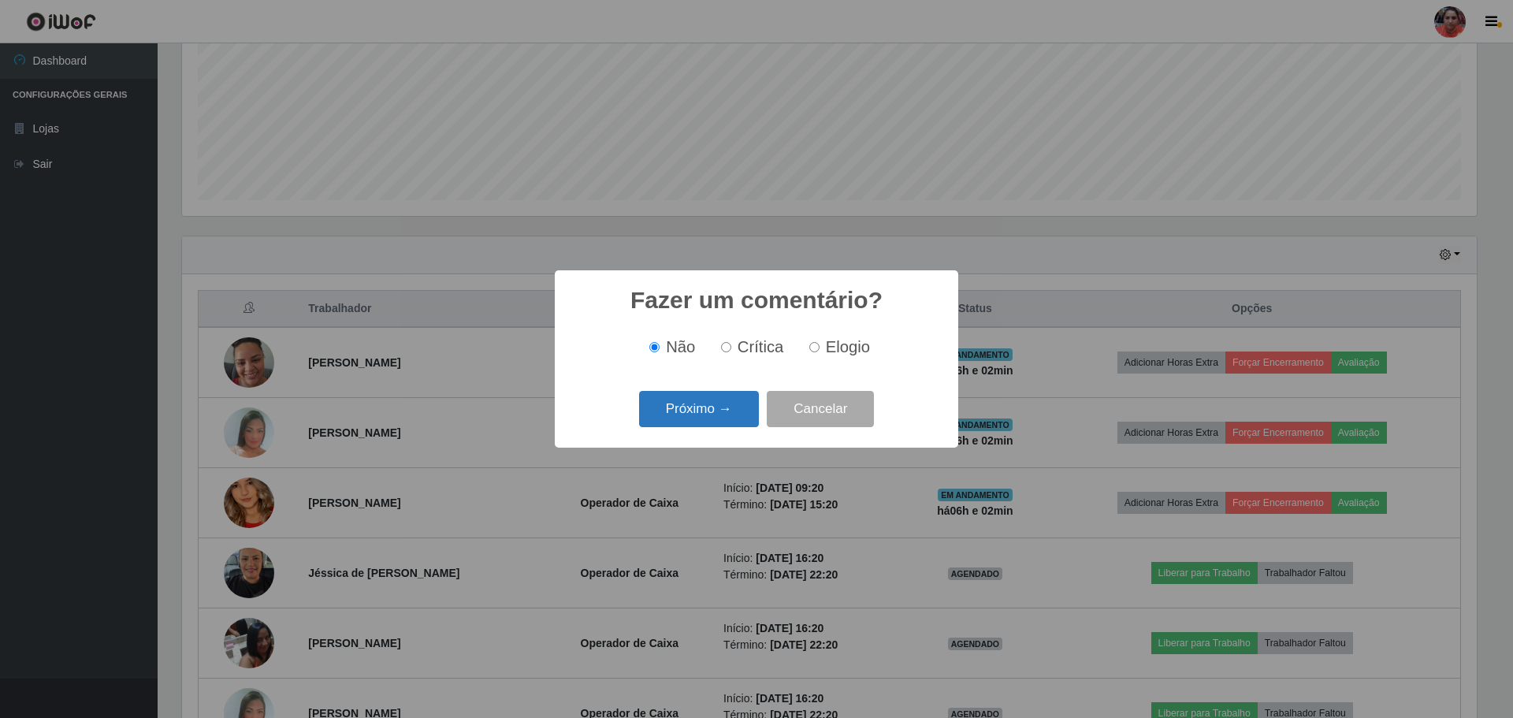
click at [709, 411] on button "Próximo →" at bounding box center [699, 409] width 120 height 37
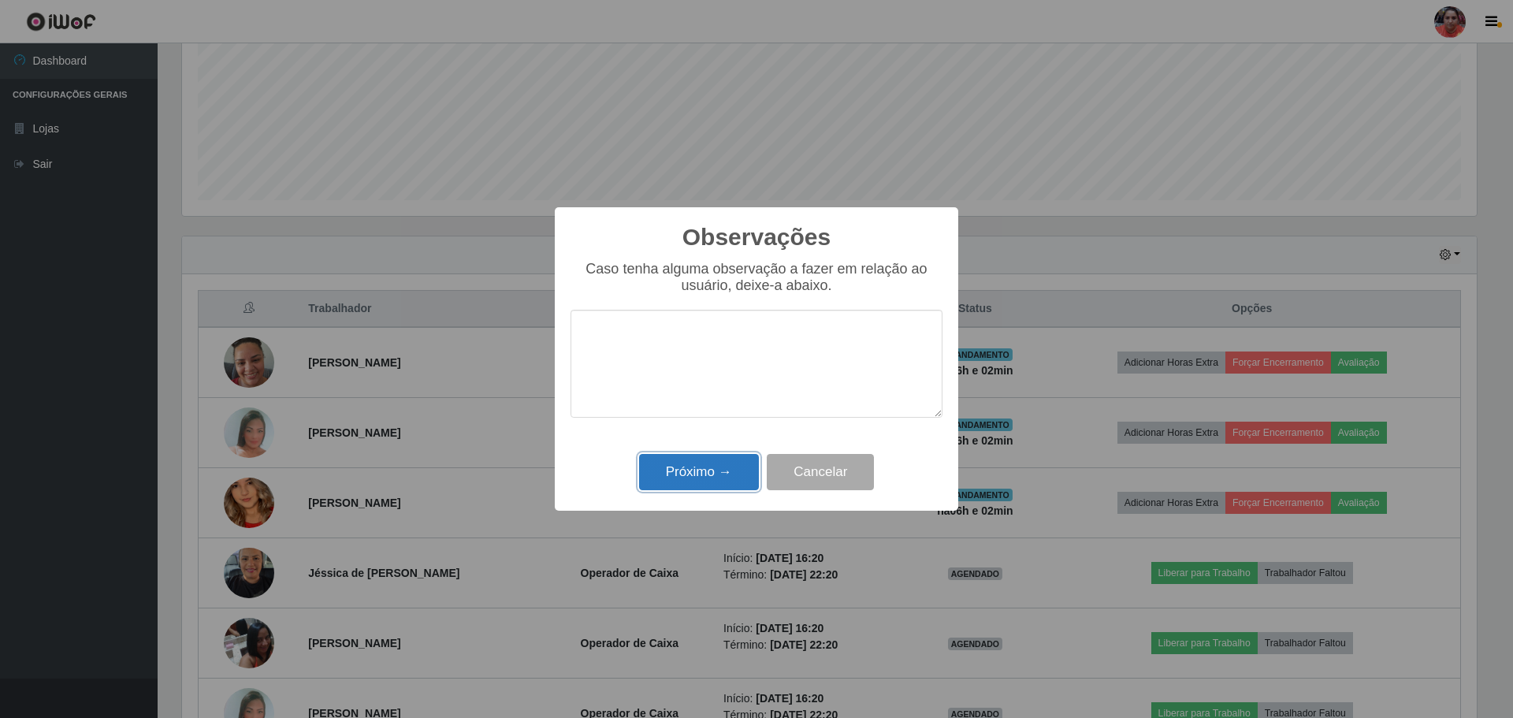
click at [722, 469] on button "Próximo →" at bounding box center [699, 472] width 120 height 37
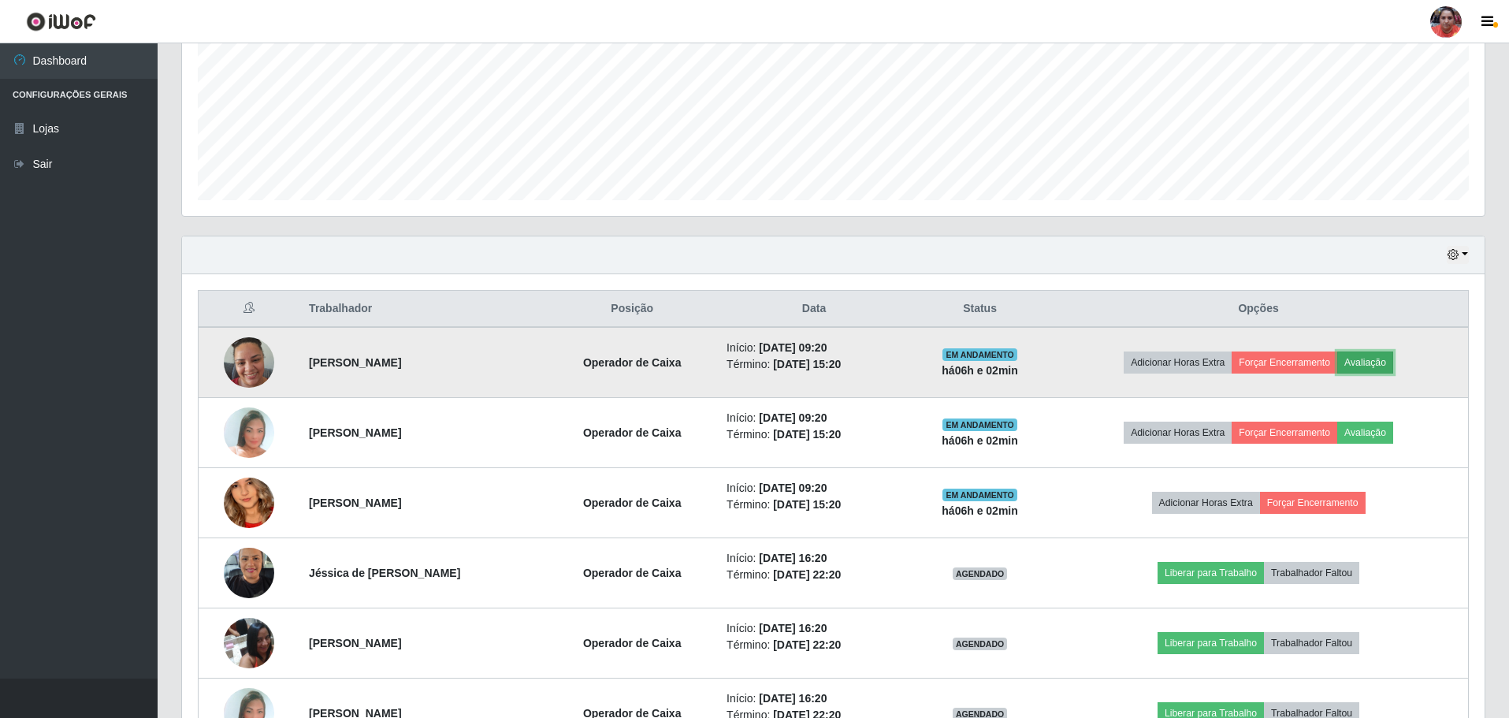
click at [1379, 358] on button "Avaliação" at bounding box center [1365, 362] width 56 height 22
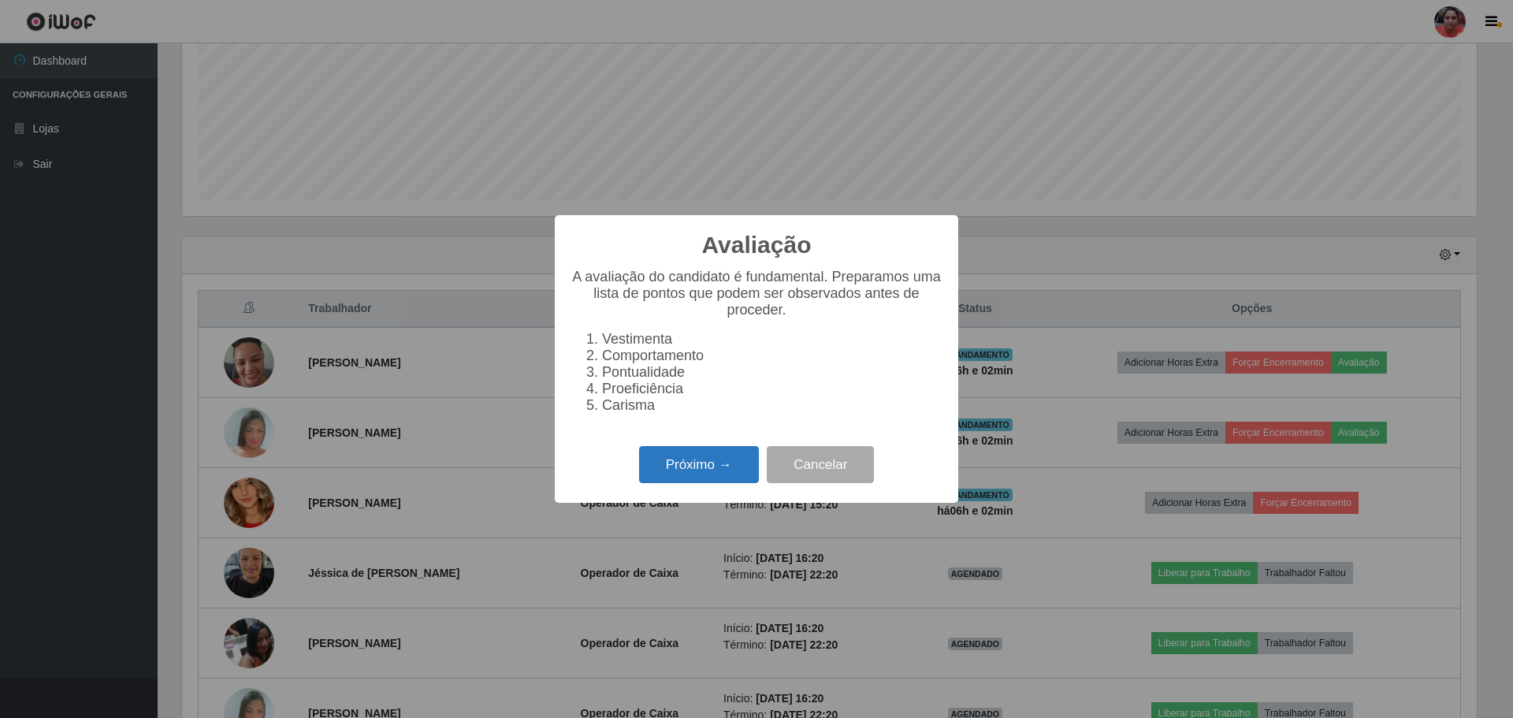
click at [683, 477] on button "Próximo →" at bounding box center [699, 464] width 120 height 37
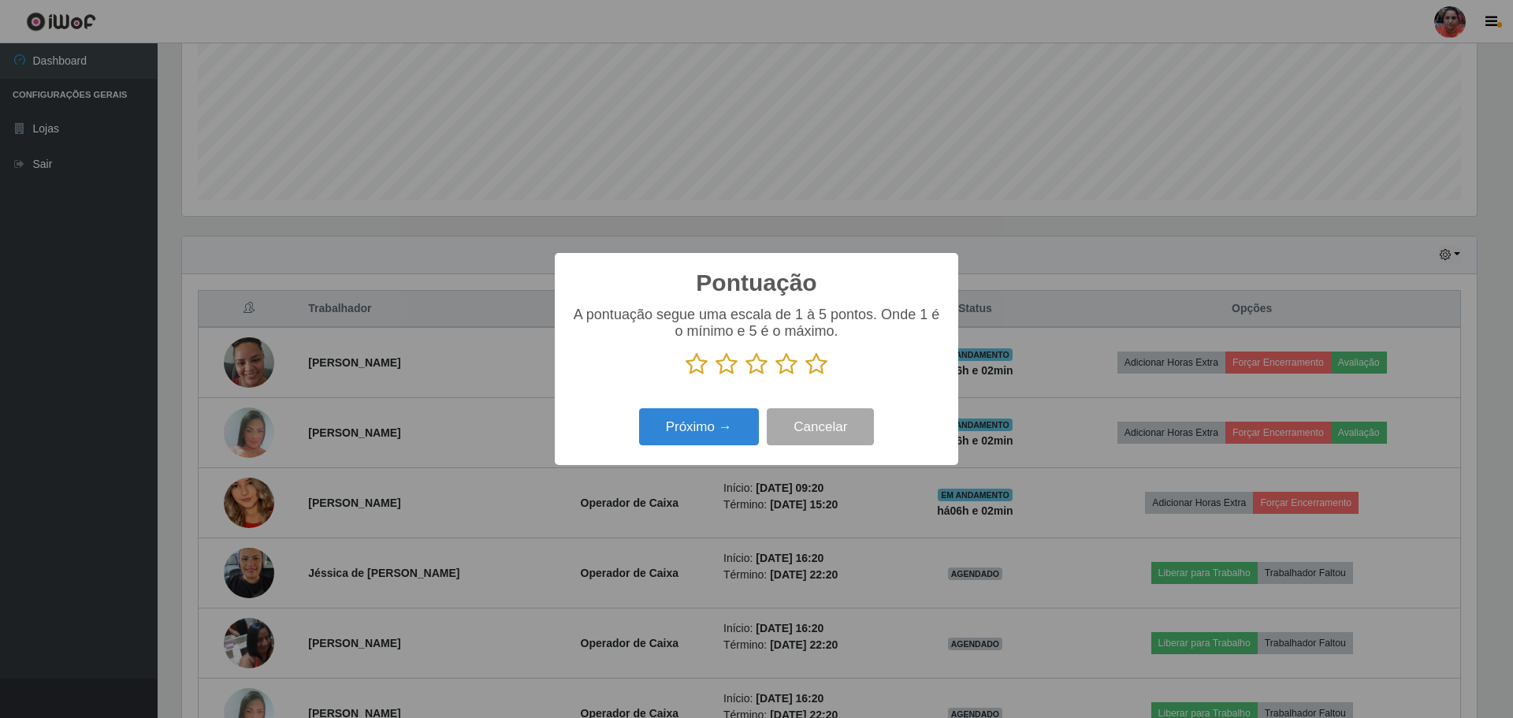
click at [818, 364] on icon at bounding box center [816, 364] width 22 height 24
click at [805, 376] on input "radio" at bounding box center [805, 376] width 0 height 0
click at [697, 436] on button "Próximo →" at bounding box center [699, 426] width 120 height 37
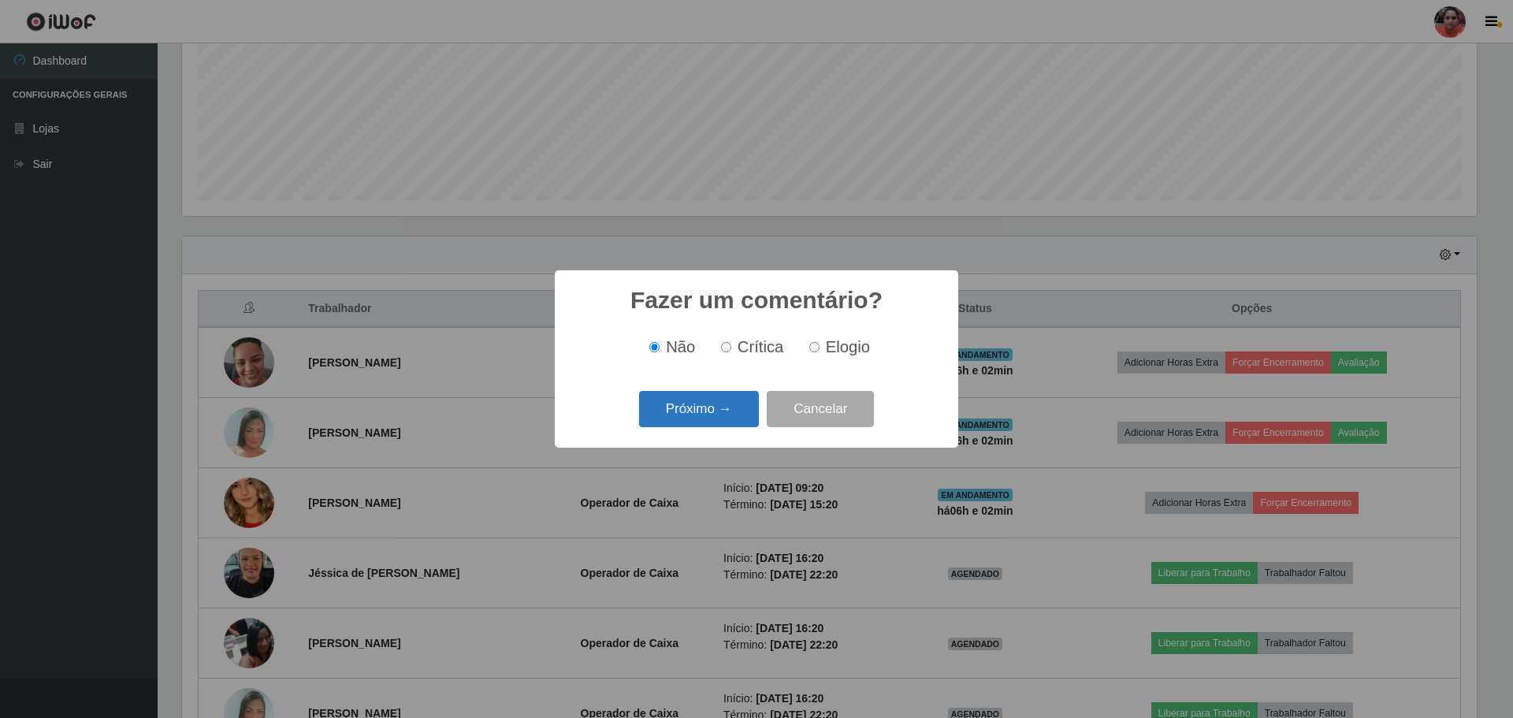
click at [706, 410] on button "Próximo →" at bounding box center [699, 409] width 120 height 37
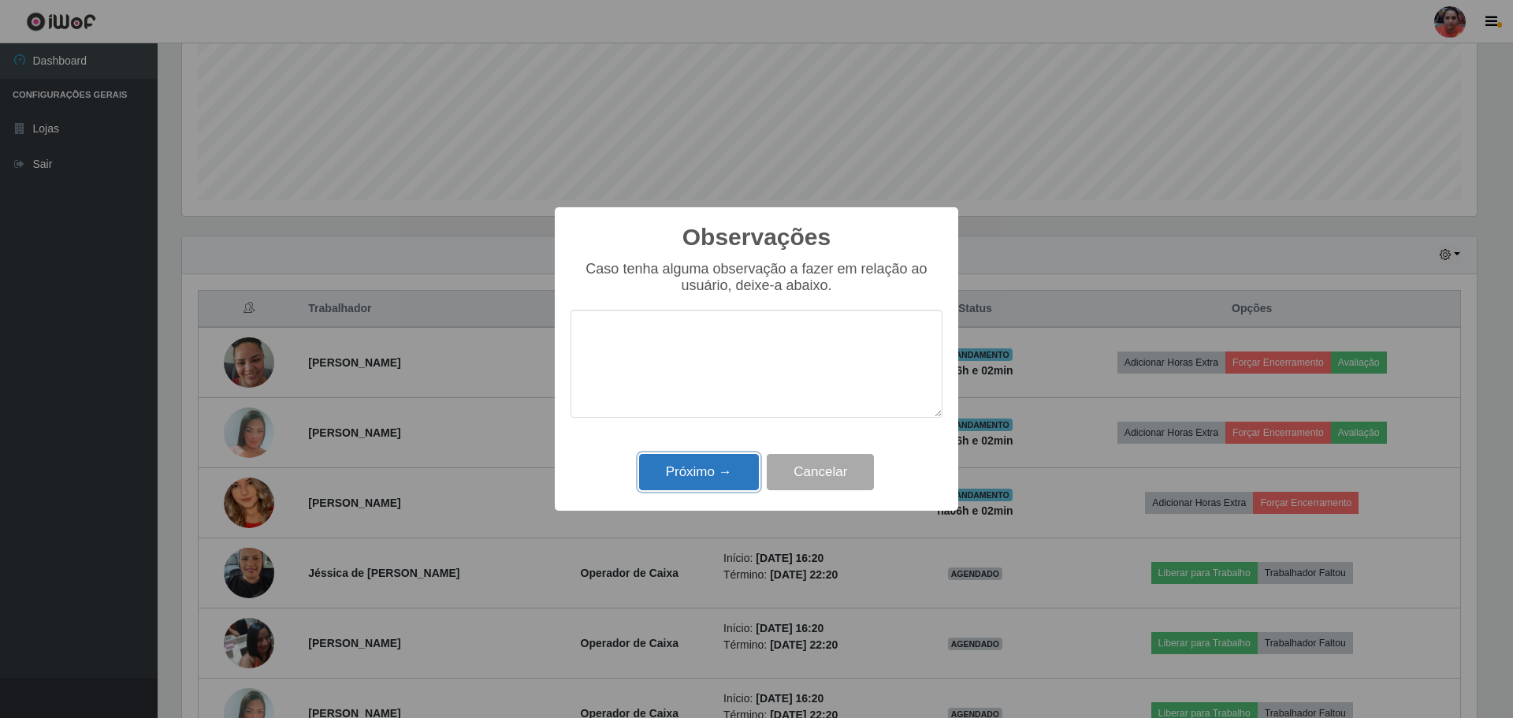
click at [695, 477] on button "Próximo →" at bounding box center [699, 472] width 120 height 37
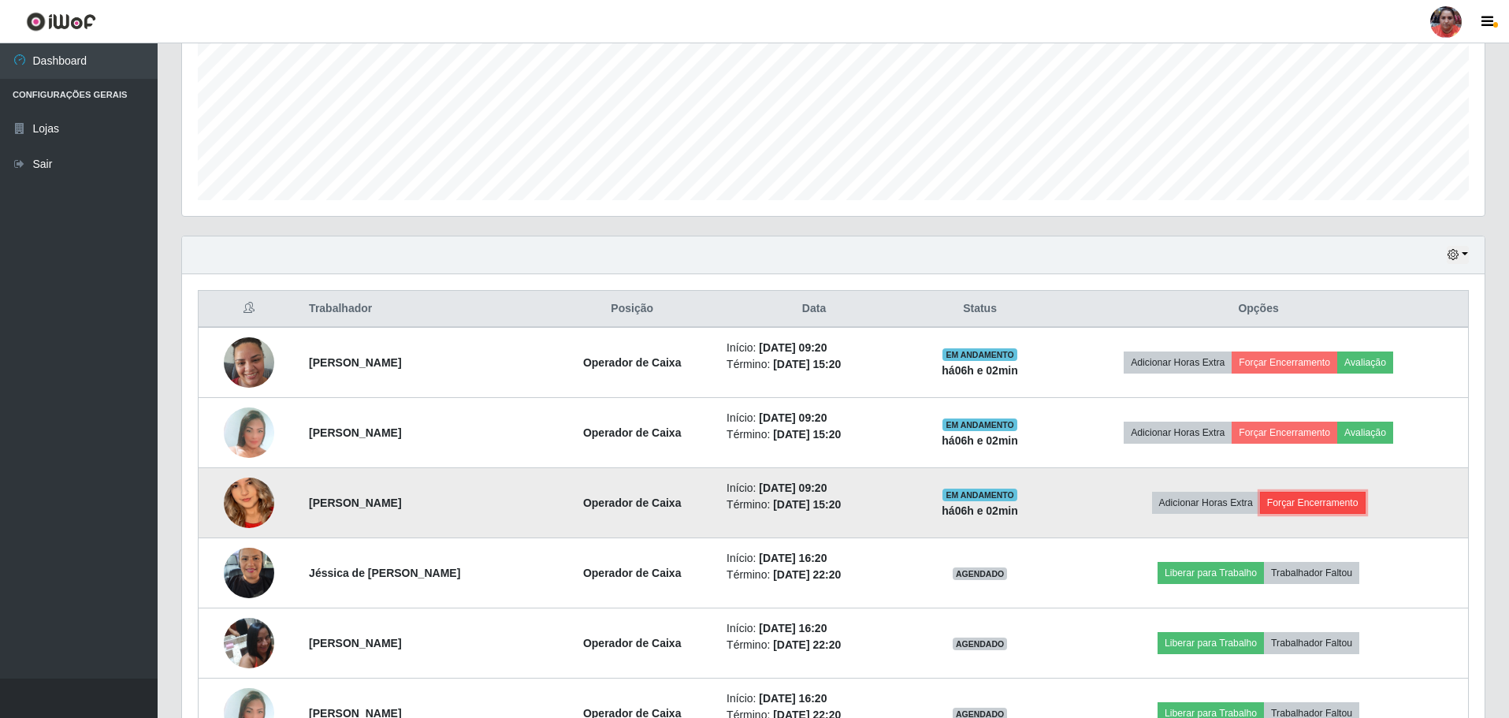
click at [1317, 507] on button "Forçar Encerramento" at bounding box center [1313, 503] width 106 height 22
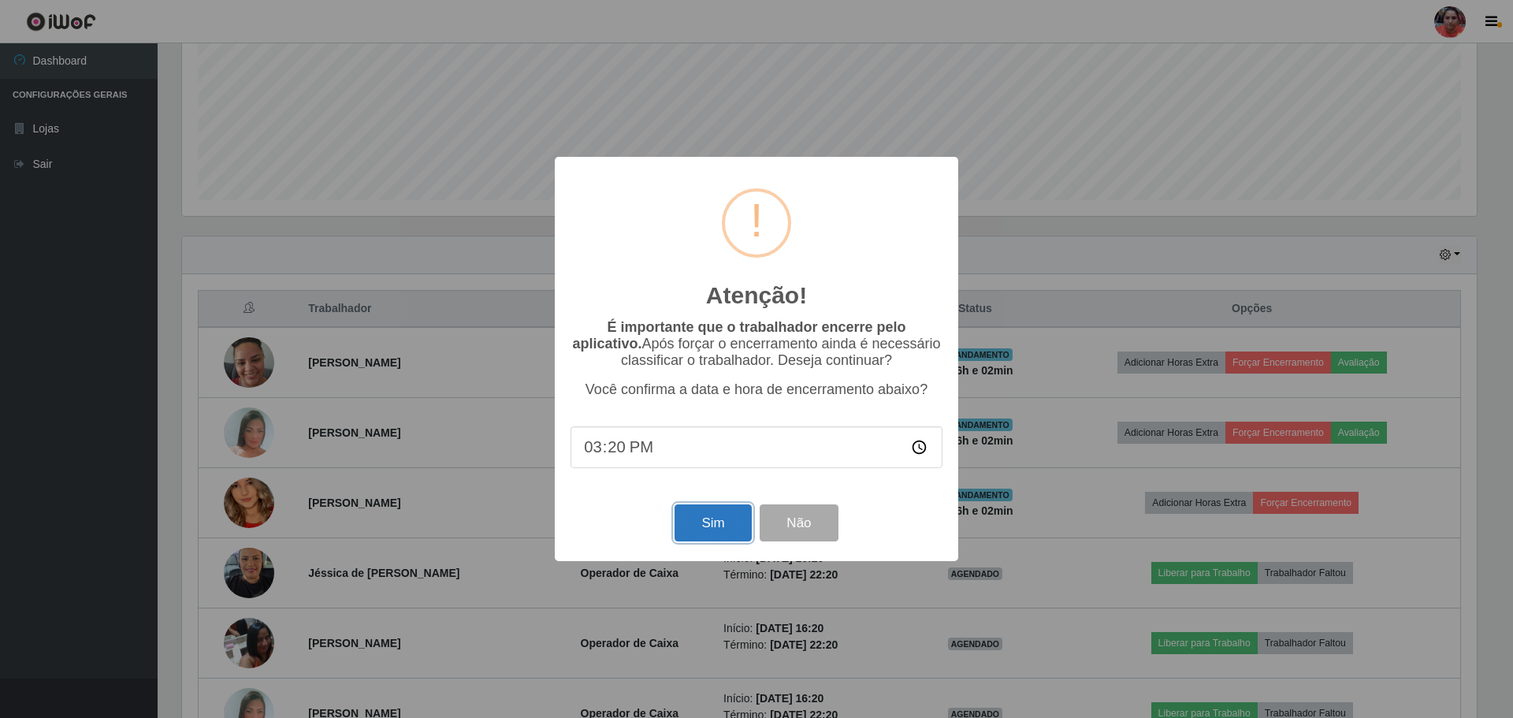
click at [726, 523] on button "Sim" at bounding box center [712, 522] width 76 height 37
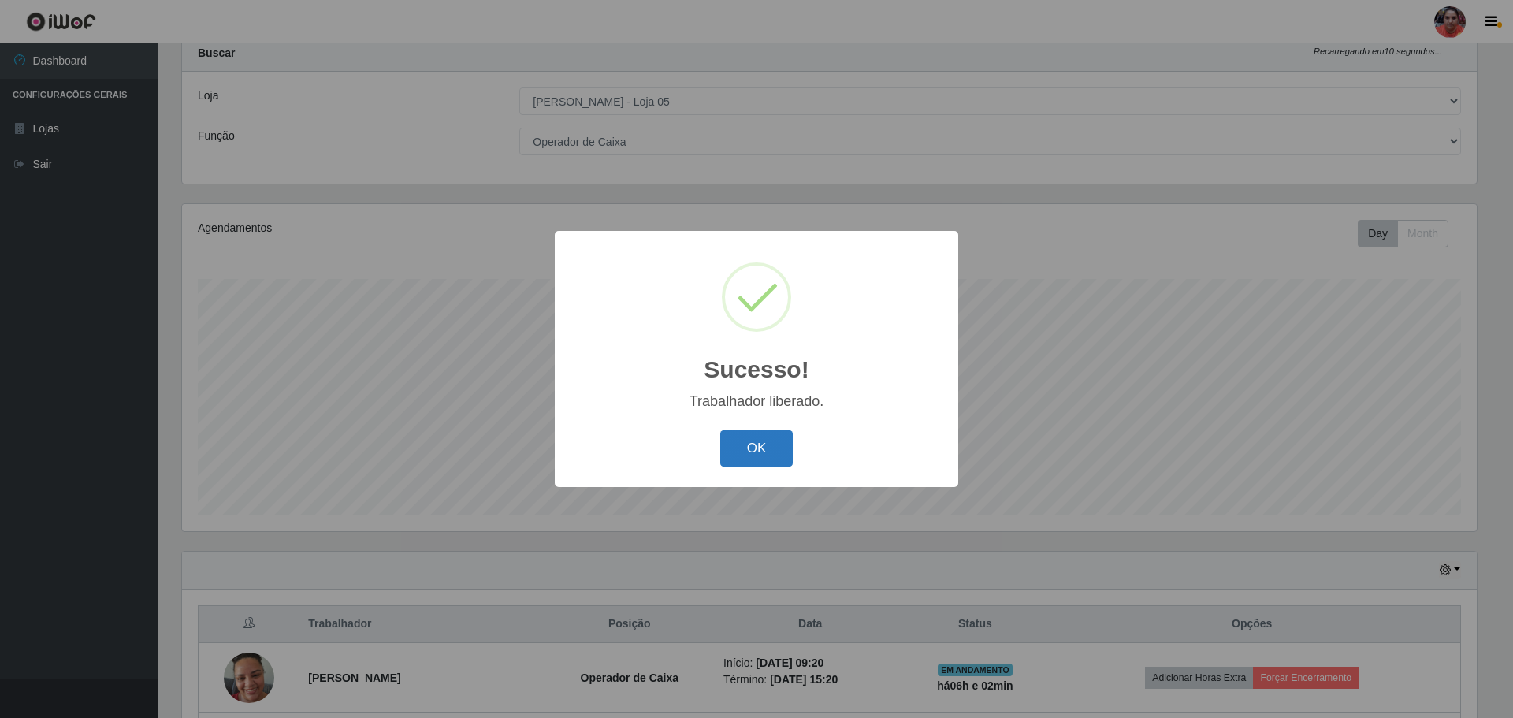
click at [764, 451] on button "OK" at bounding box center [756, 448] width 73 height 37
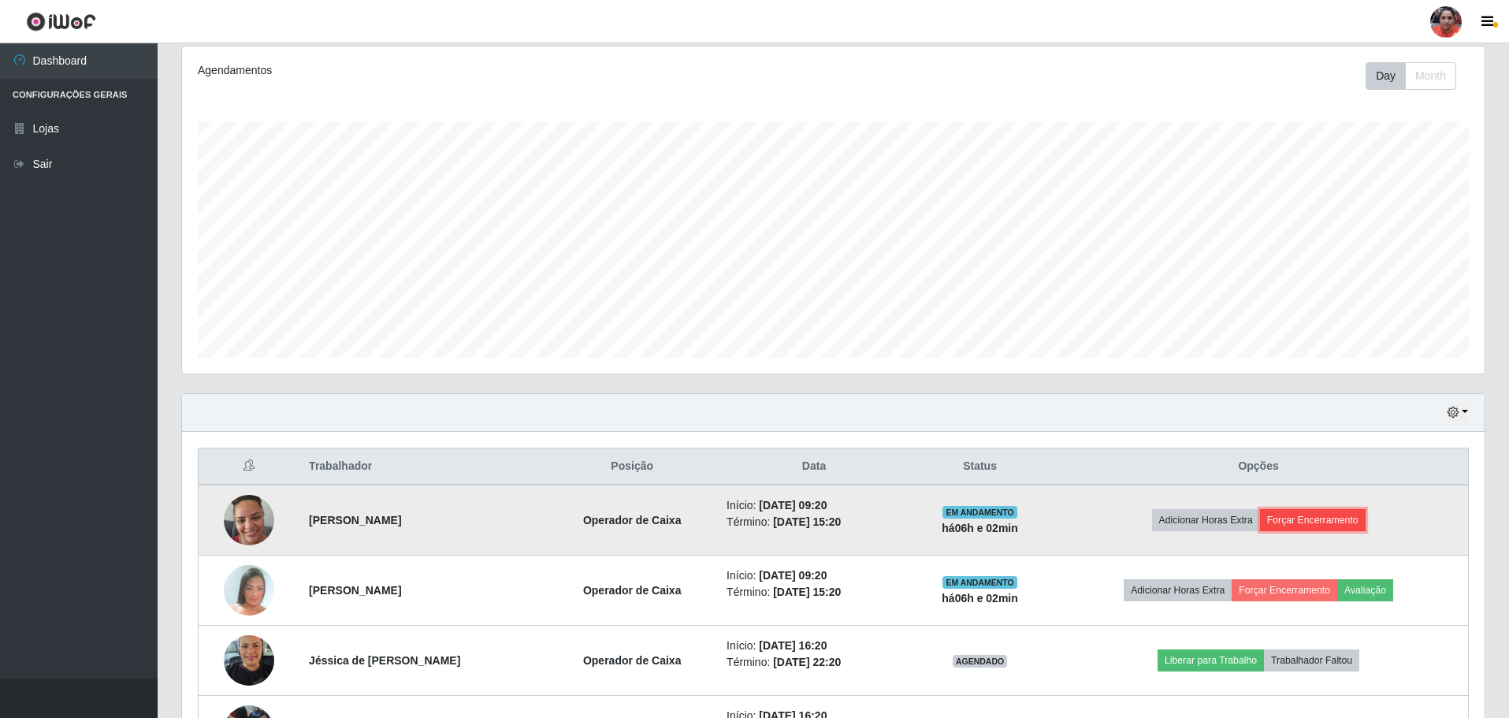
click at [1309, 518] on button "Forçar Encerramento" at bounding box center [1313, 520] width 106 height 22
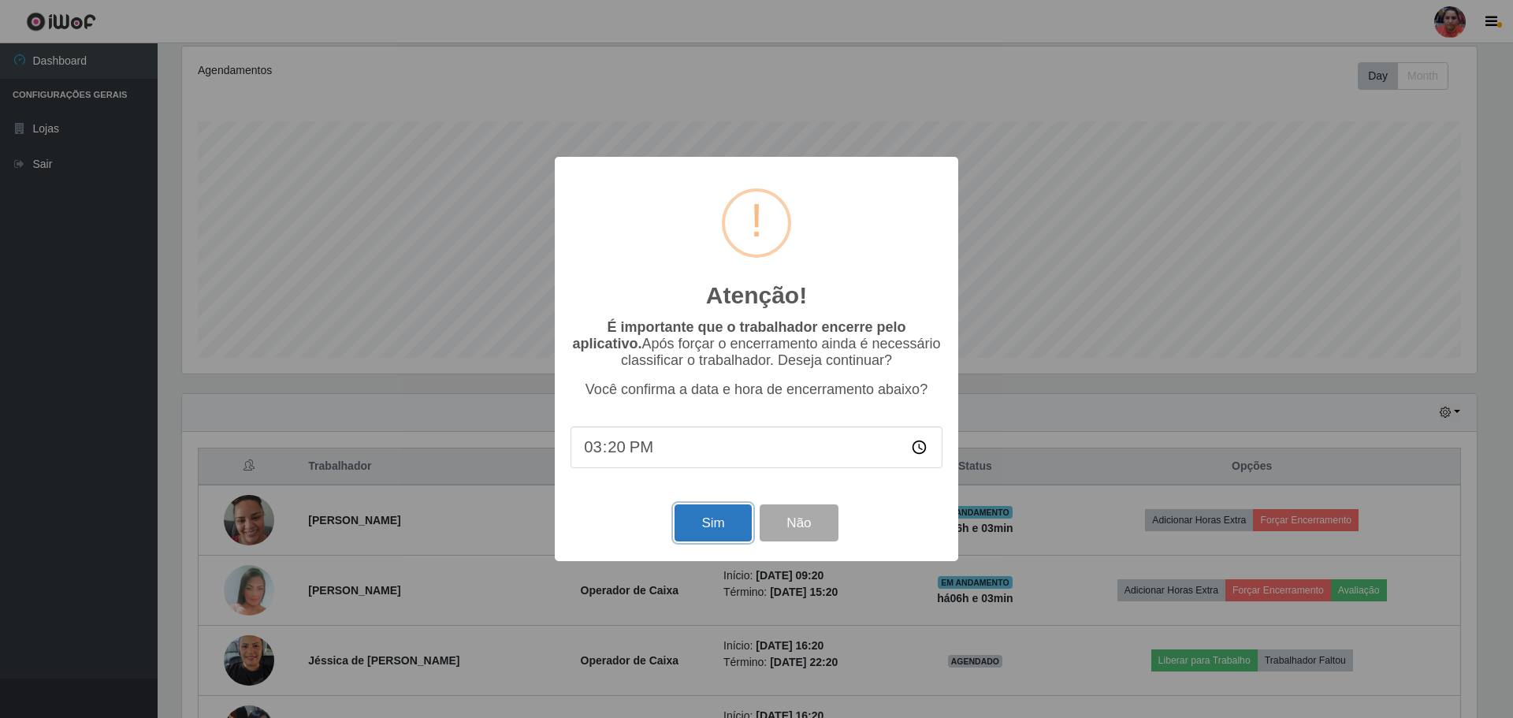
click at [705, 538] on button "Sim" at bounding box center [712, 522] width 76 height 37
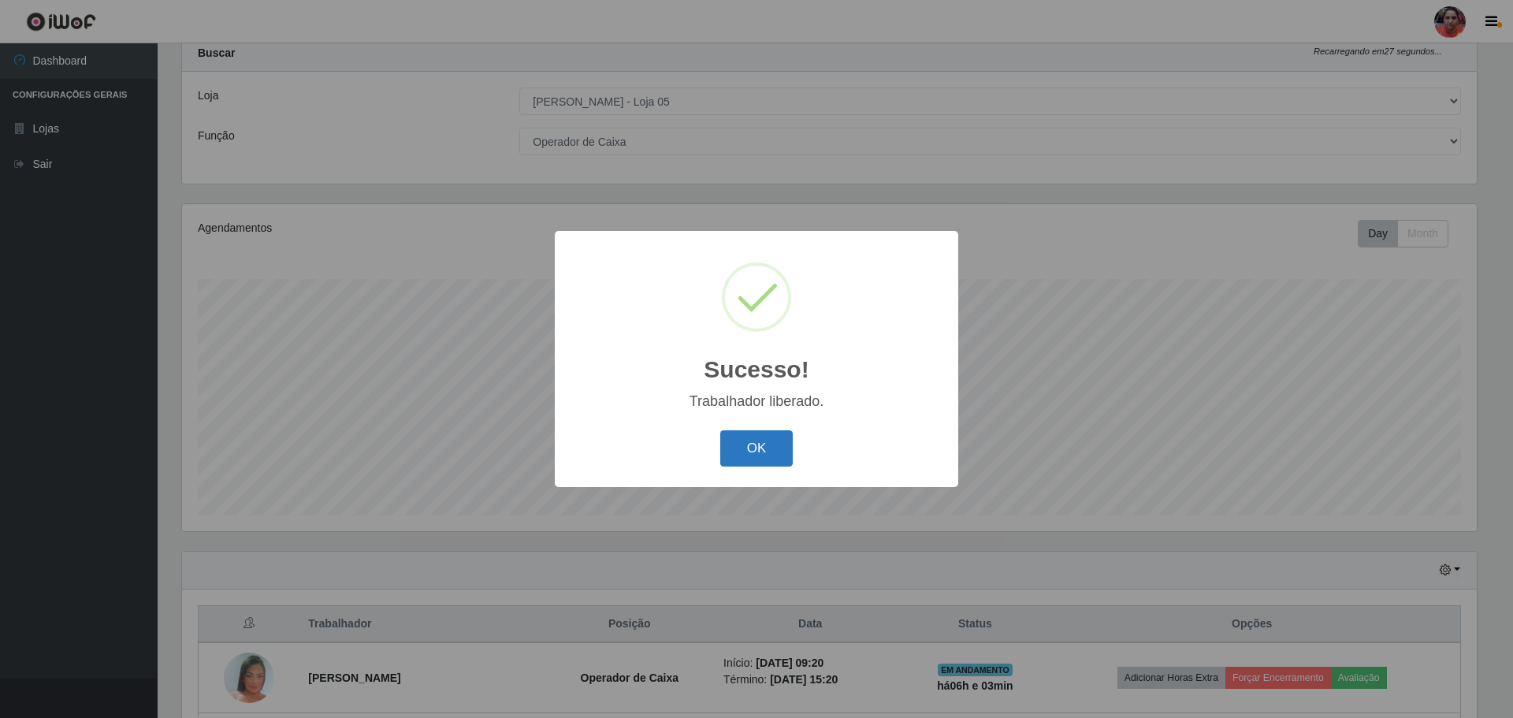
click at [773, 448] on button "OK" at bounding box center [756, 448] width 73 height 37
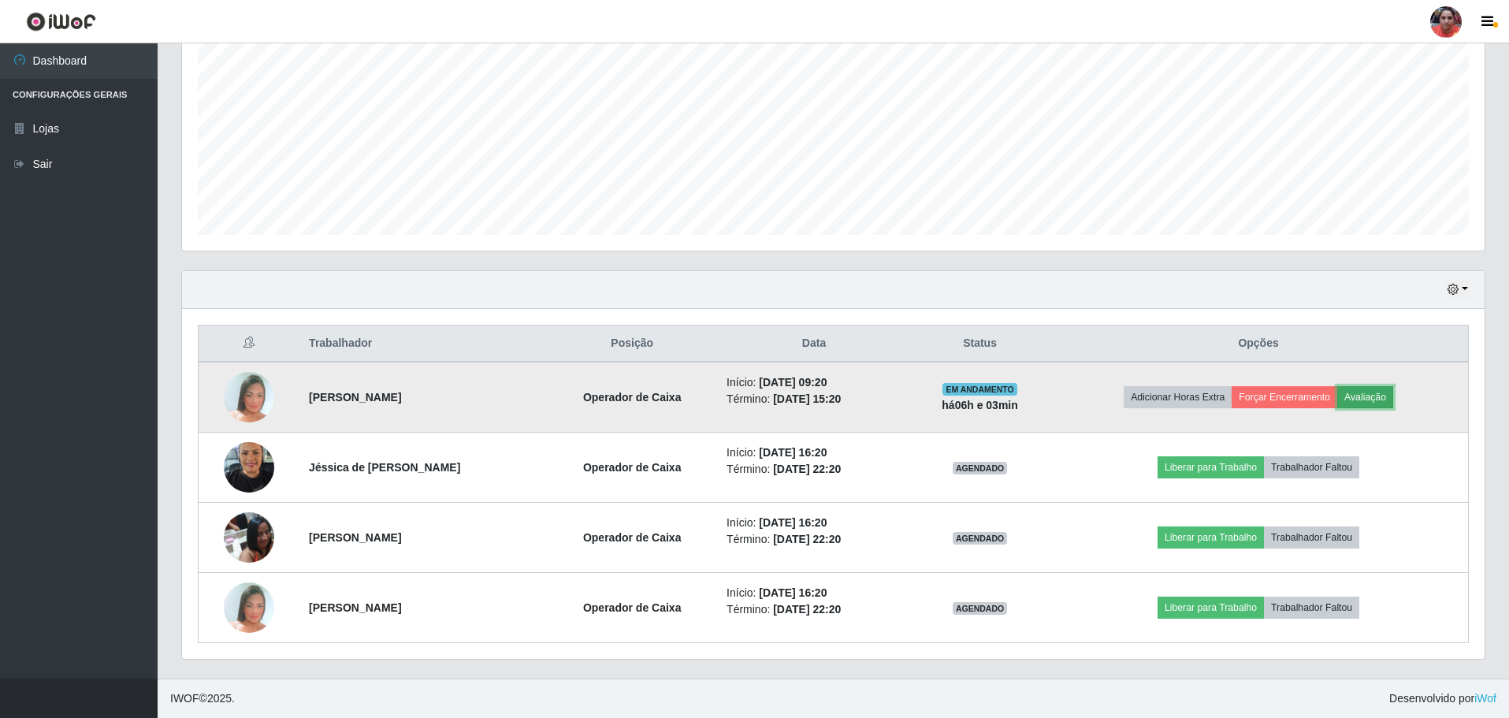
click at [1379, 389] on button "Avaliação" at bounding box center [1365, 397] width 56 height 22
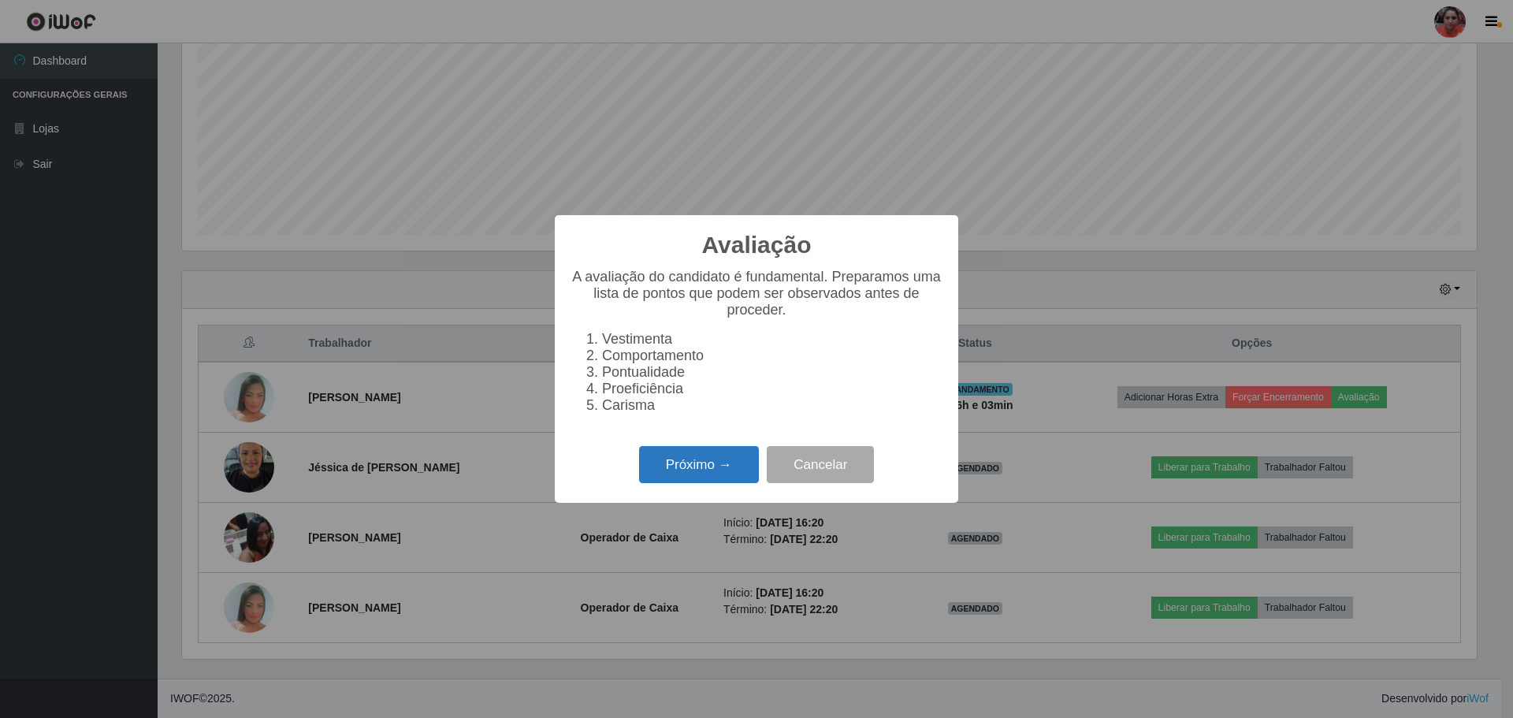
click at [742, 476] on button "Próximo →" at bounding box center [699, 464] width 120 height 37
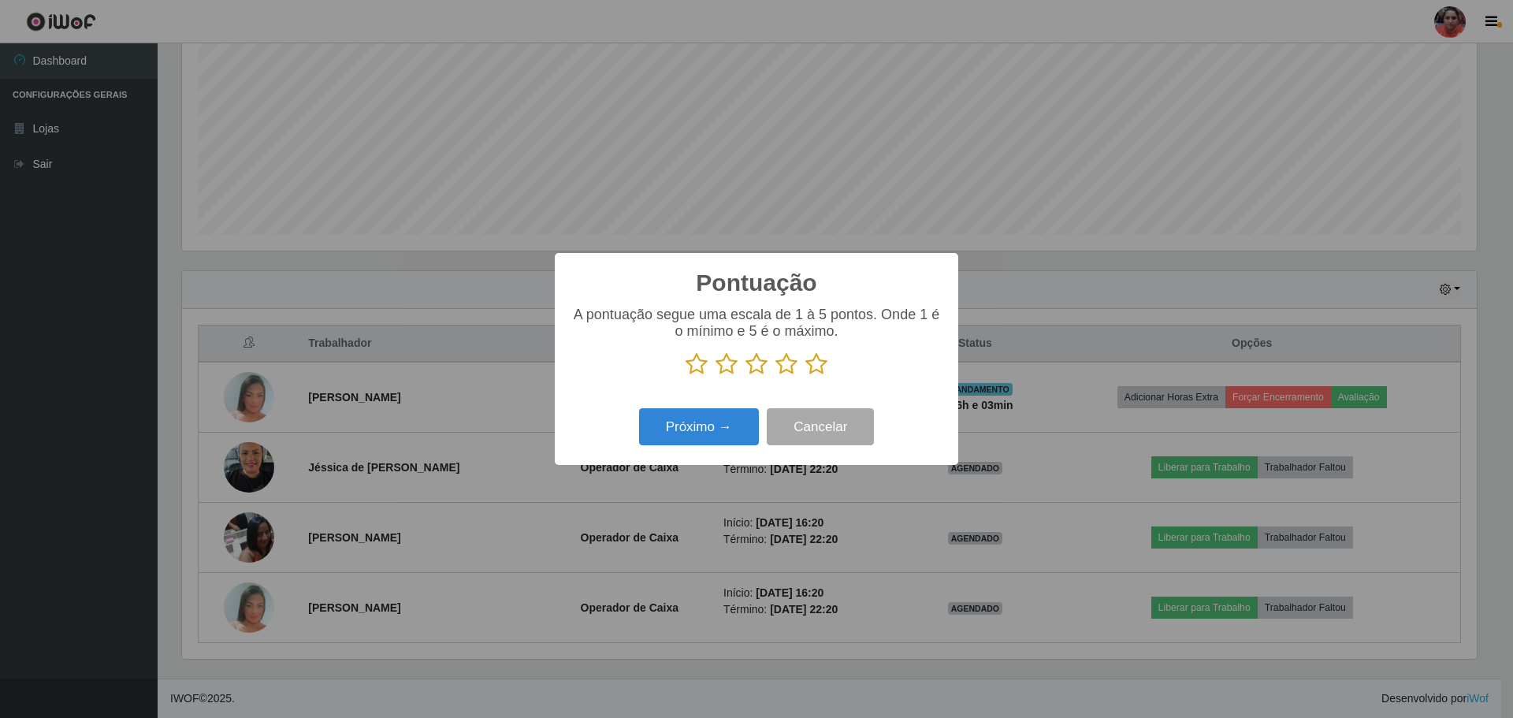
drag, startPoint x: 813, startPoint y: 362, endPoint x: 801, endPoint y: 372, distance: 15.1
click at [812, 362] on icon at bounding box center [816, 364] width 22 height 24
click at [805, 376] on input "radio" at bounding box center [805, 376] width 0 height 0
click at [685, 419] on button "Próximo →" at bounding box center [699, 426] width 120 height 37
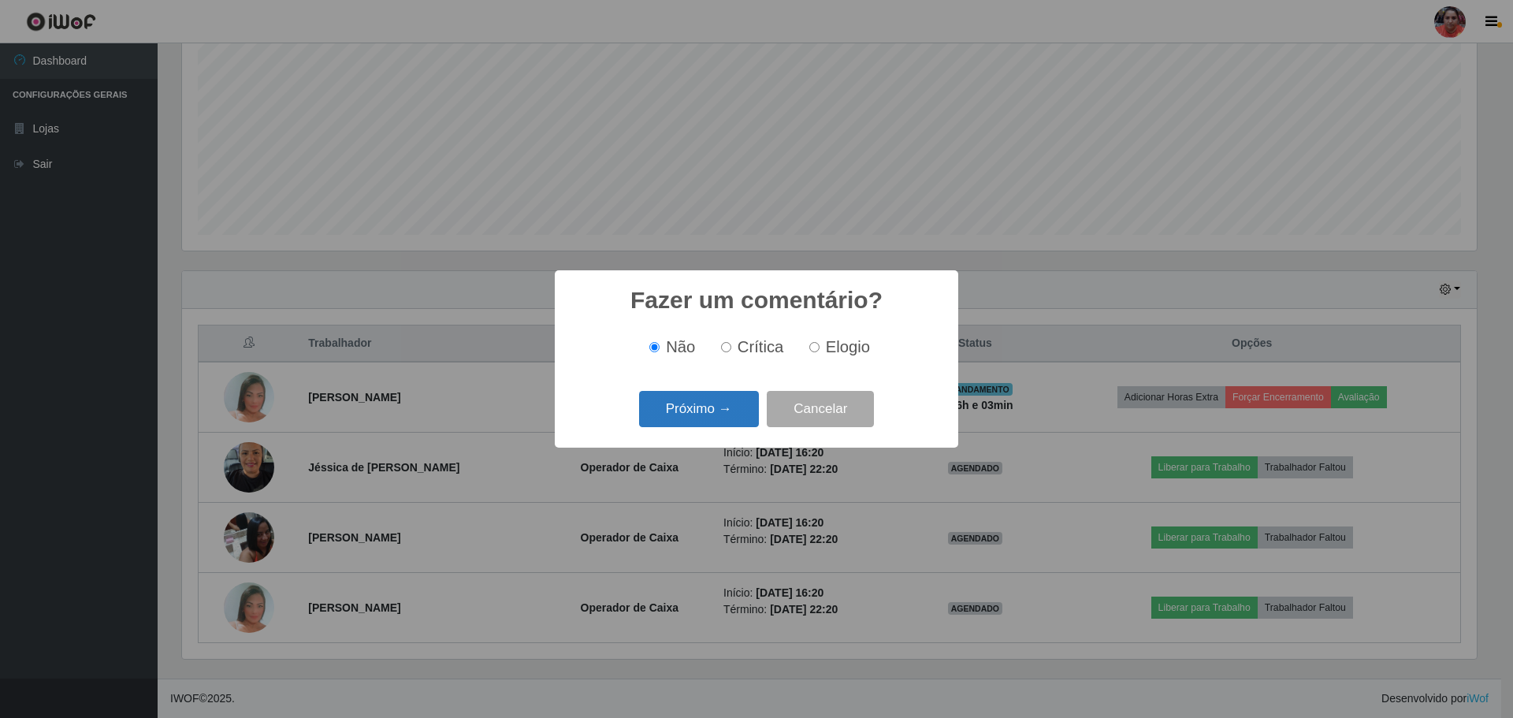
click at [730, 418] on button "Próximo →" at bounding box center [699, 409] width 120 height 37
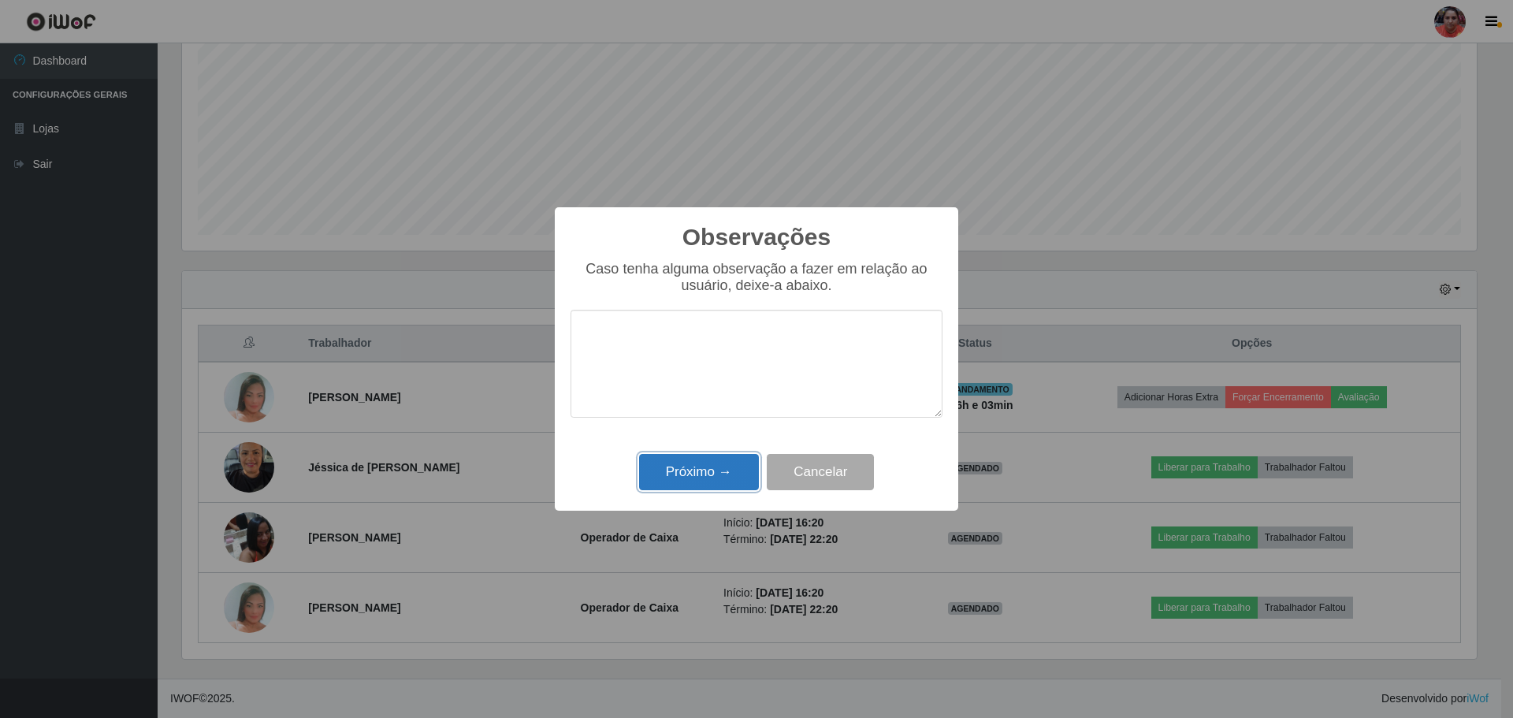
click at [732, 472] on button "Próximo →" at bounding box center [699, 472] width 120 height 37
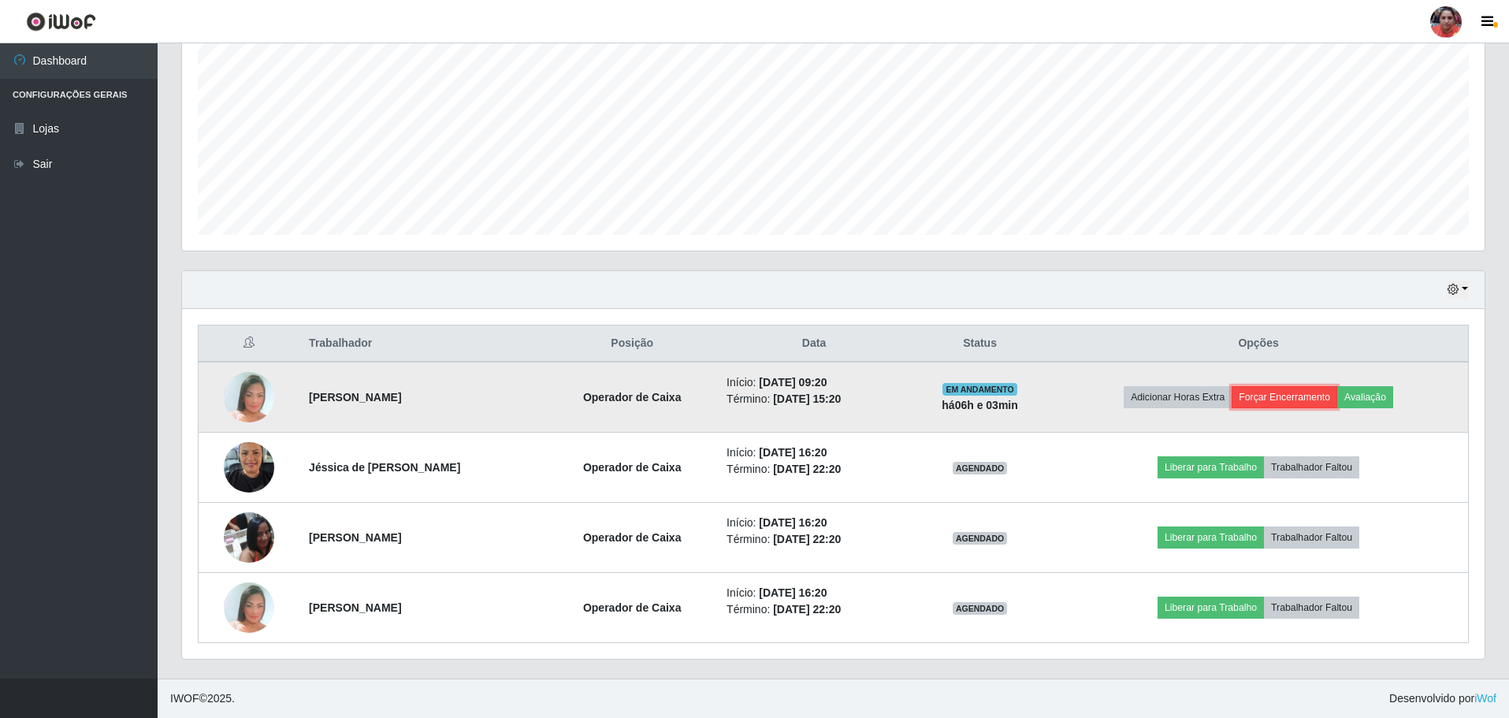
click at [1308, 393] on button "Forçar Encerramento" at bounding box center [1284, 397] width 106 height 22
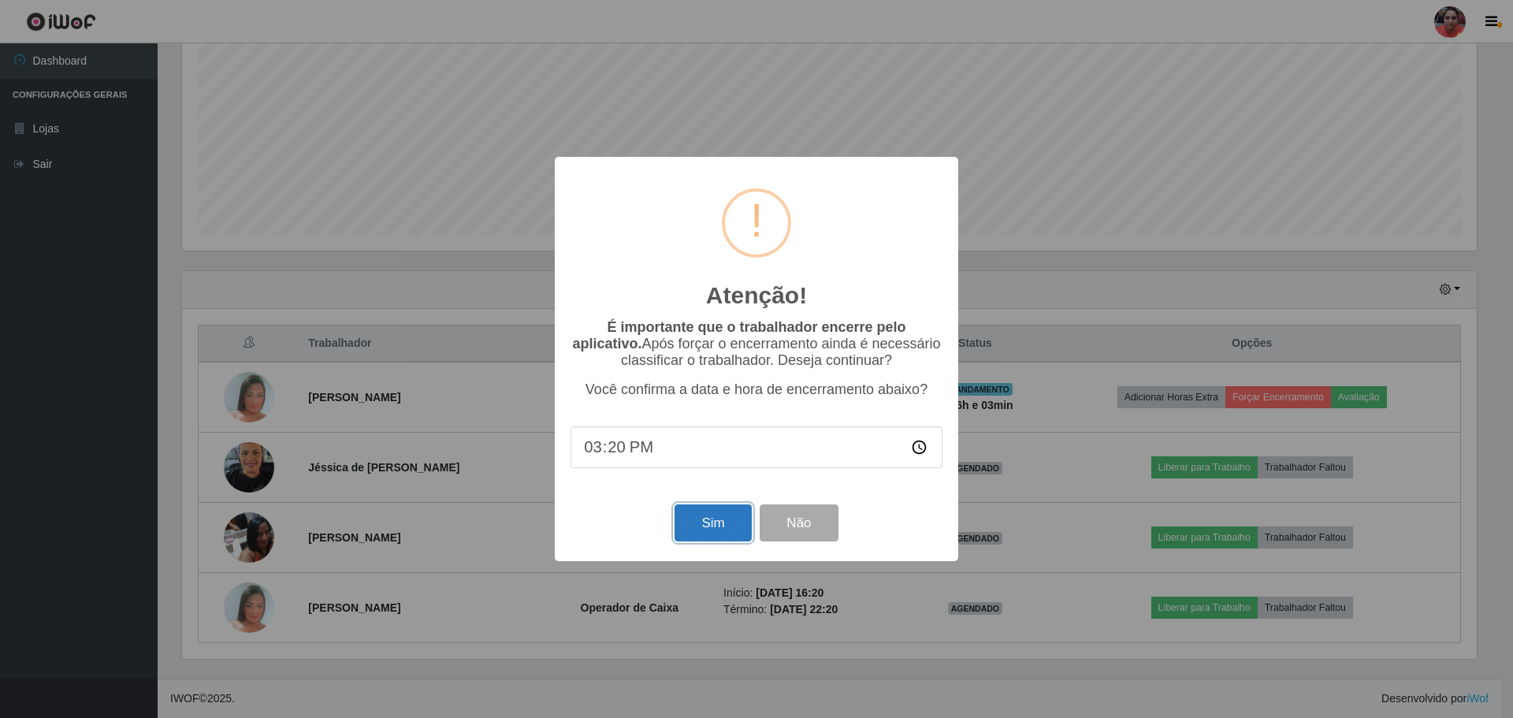
click at [696, 532] on button "Sim" at bounding box center [712, 522] width 76 height 37
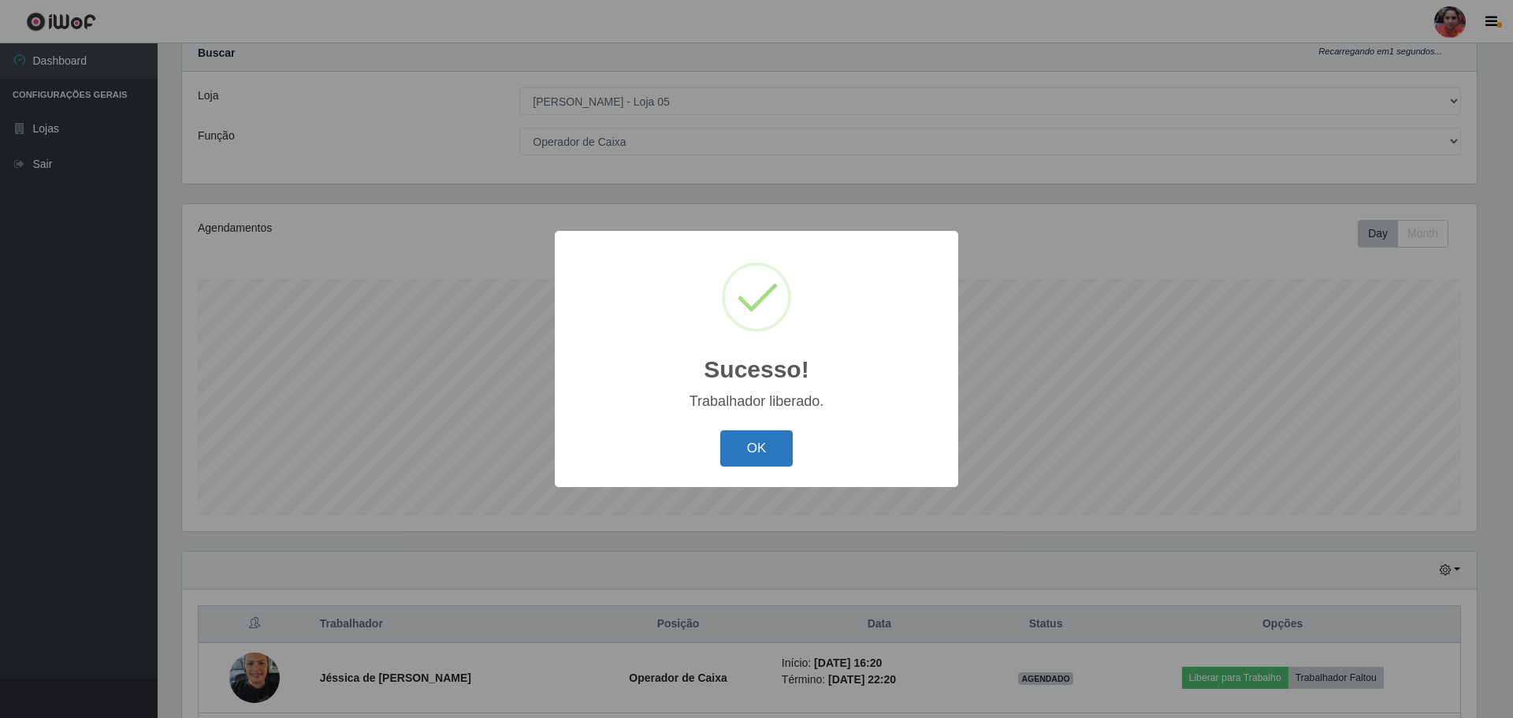
click at [734, 447] on button "OK" at bounding box center [756, 448] width 73 height 37
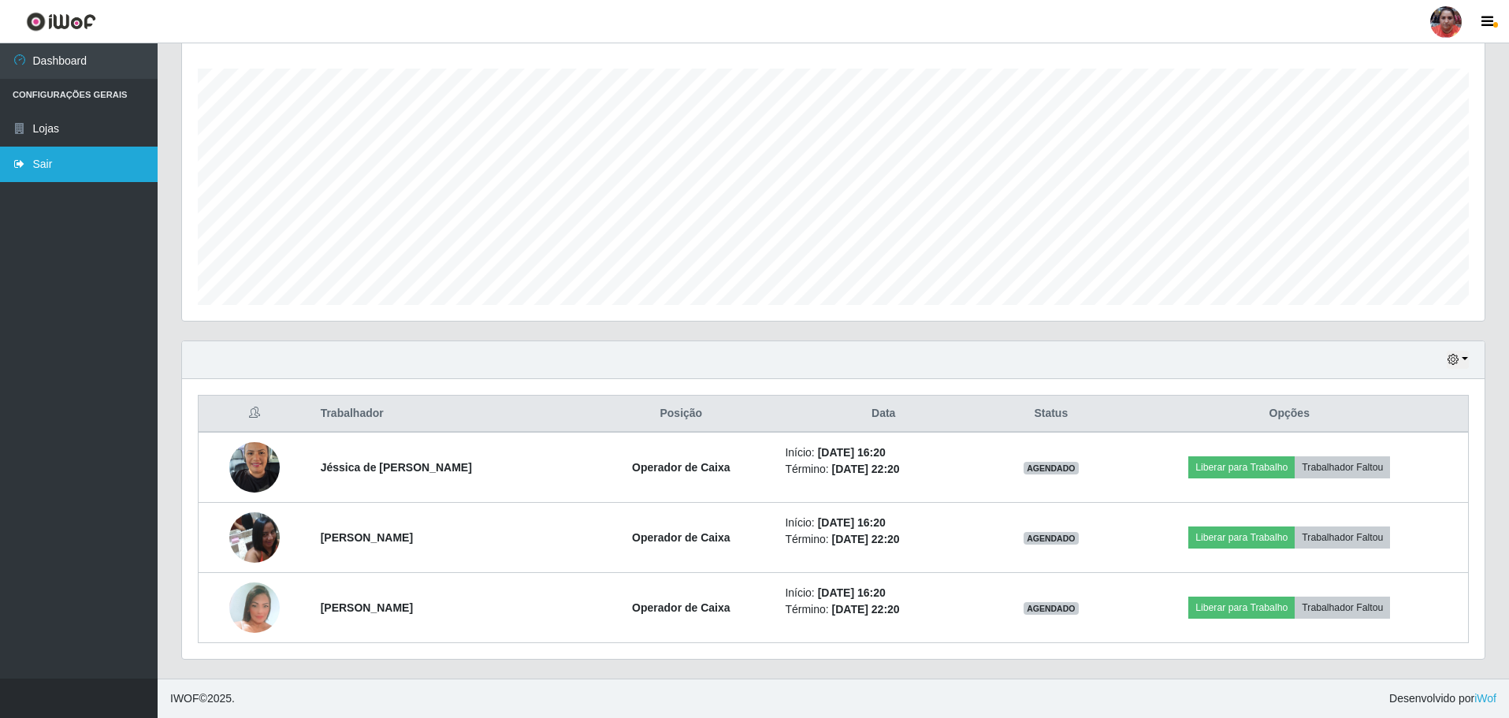
click at [61, 160] on link "Sair" at bounding box center [79, 164] width 158 height 35
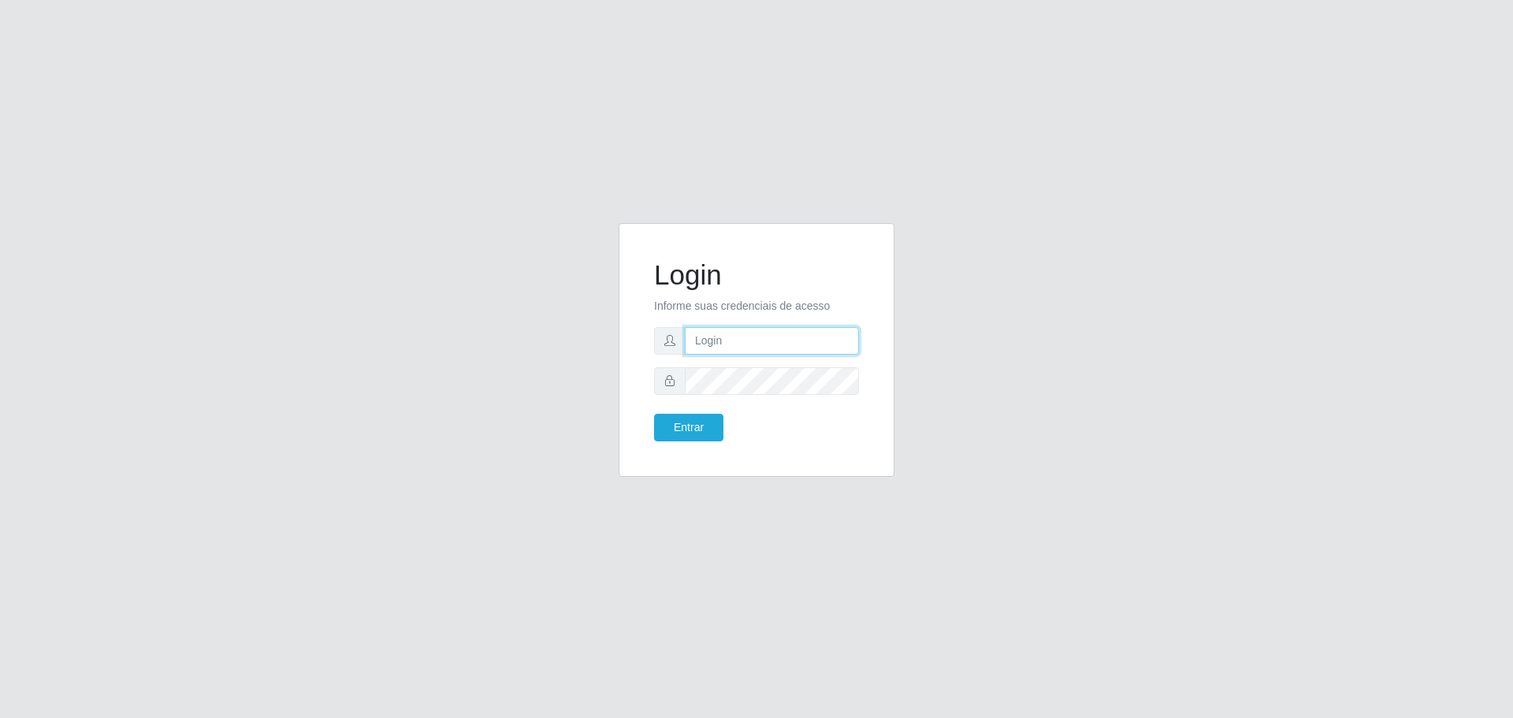
type input "[EMAIL_ADDRESS][DOMAIN_NAME]"
